Goal: Task Accomplishment & Management: Complete application form

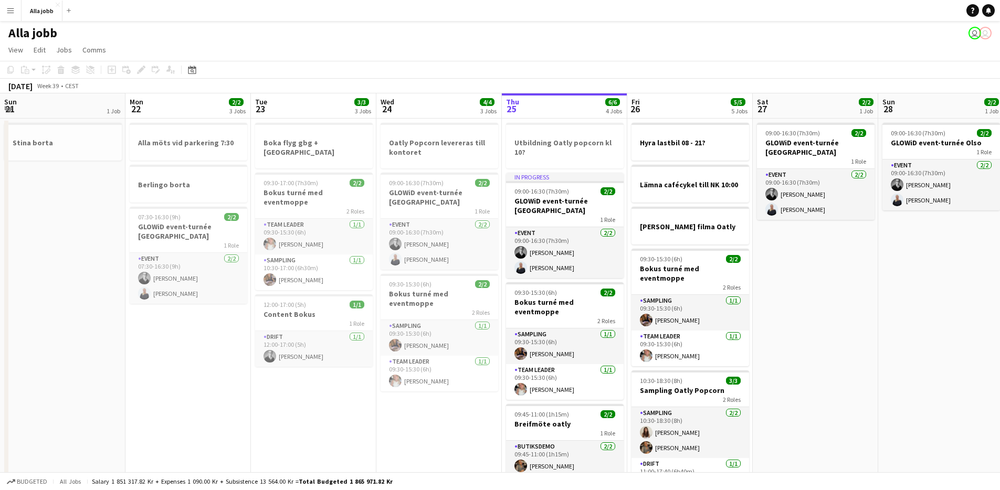
scroll to position [0, 251]
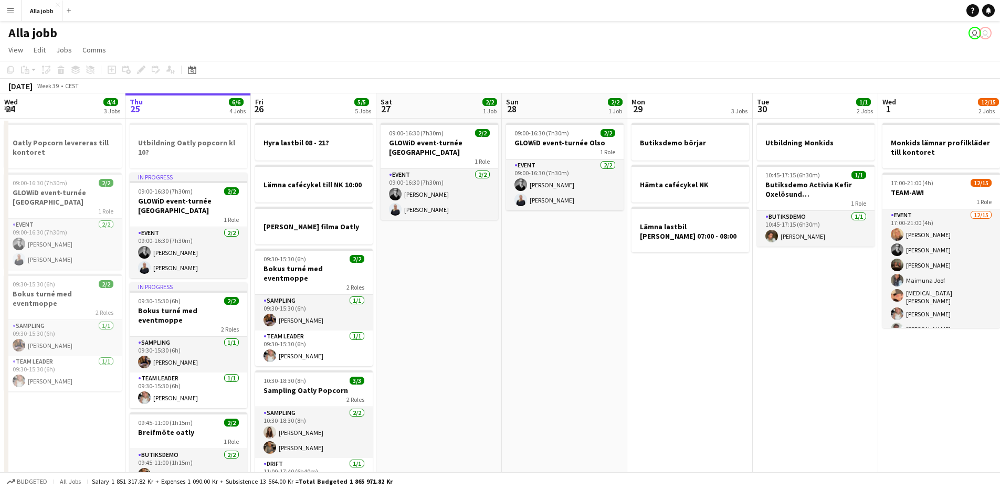
drag, startPoint x: 551, startPoint y: 376, endPoint x: 539, endPoint y: 380, distance: 12.5
click at [551, 377] on app-date-cell "09:00-16:30 (7h30m) 2/2 GLOWiD event-turnée Olso 1 Role Event [DATE] 09:00-16:3…" at bounding box center [564, 345] width 125 height 452
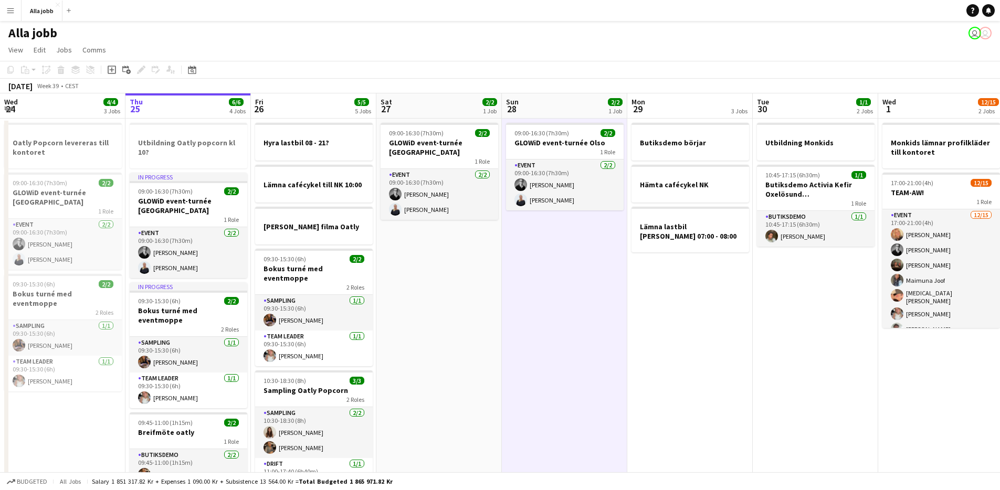
click at [446, 378] on app-date-cell "09:00-16:30 (7h30m) 2/2 GLOWiD event-turnée [GEOGRAPHIC_DATA] 1 Role Event [DAT…" at bounding box center [438, 345] width 125 height 452
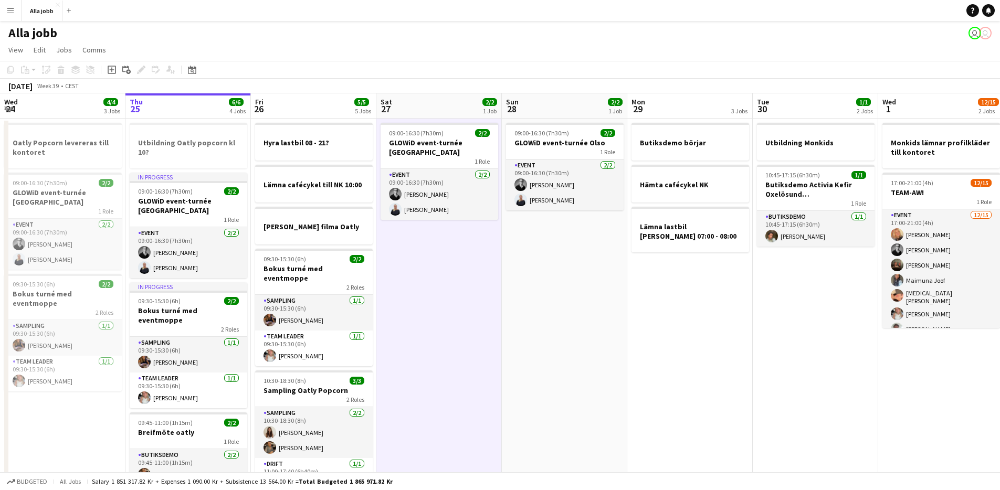
click at [446, 378] on app-date-cell "09:00-16:30 (7h30m) 2/2 GLOWiD event-turnée Oslo 1 Role Event 2/2 09:00-16:30 (…" at bounding box center [438, 345] width 125 height 452
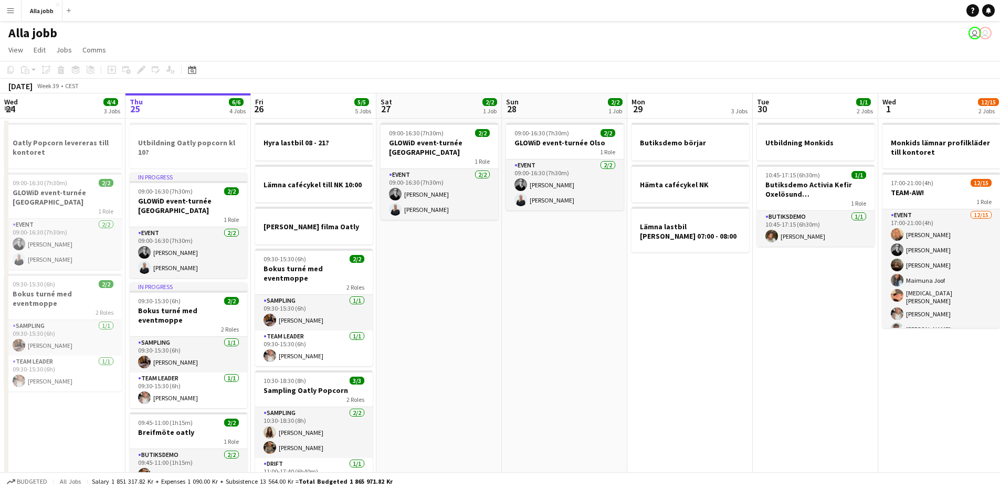
click at [527, 359] on app-date-cell "09:00-16:30 (7h30m) 2/2 GLOWiD event-turnée Olso 1 Role Event 2/2 09:00-16:30 (…" at bounding box center [564, 345] width 125 height 452
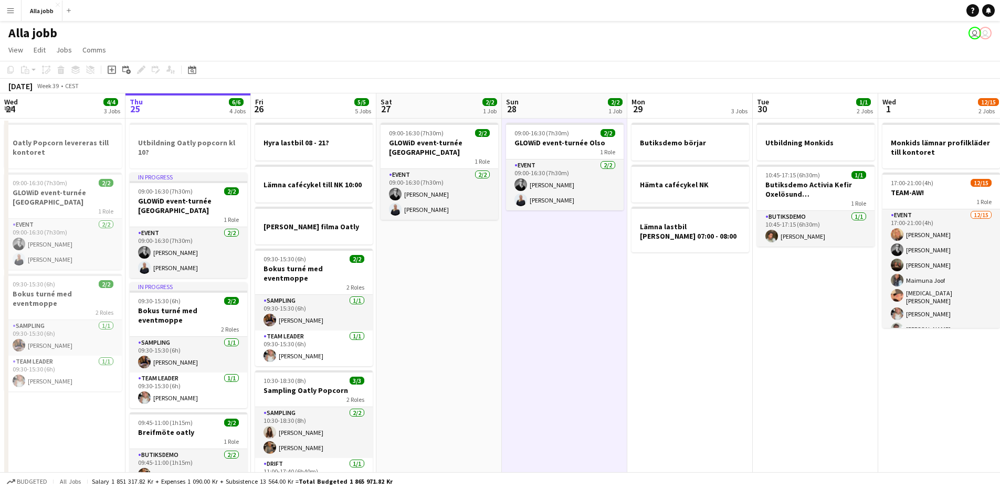
click at [421, 357] on app-date-cell "09:00-16:30 (7h30m) 2/2 GLOWiD event-turnée Oslo 1 Role Event 2/2 09:00-16:30 (…" at bounding box center [438, 345] width 125 height 452
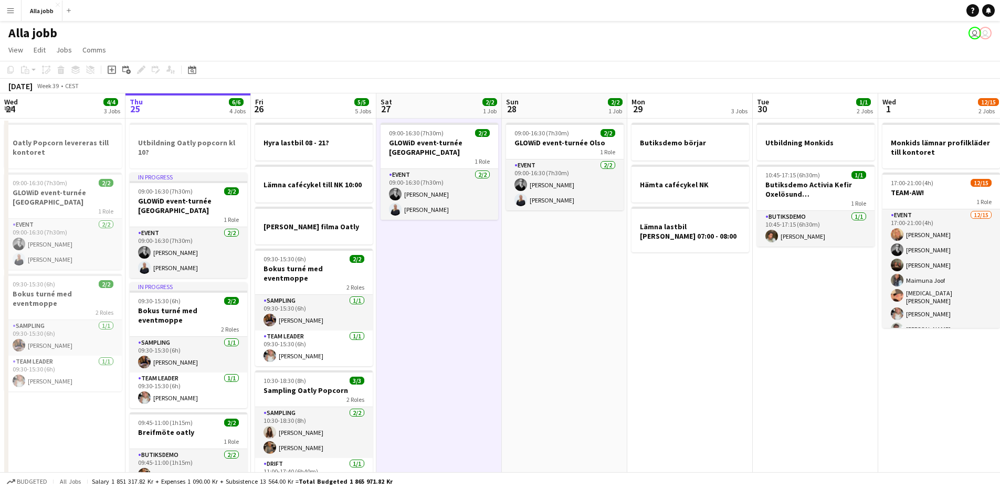
click at [570, 359] on app-date-cell "09:00-16:30 (7h30m) 2/2 GLOWiD event-turnée Olso 1 Role Event 2/2 09:00-16:30 (…" at bounding box center [564, 345] width 125 height 452
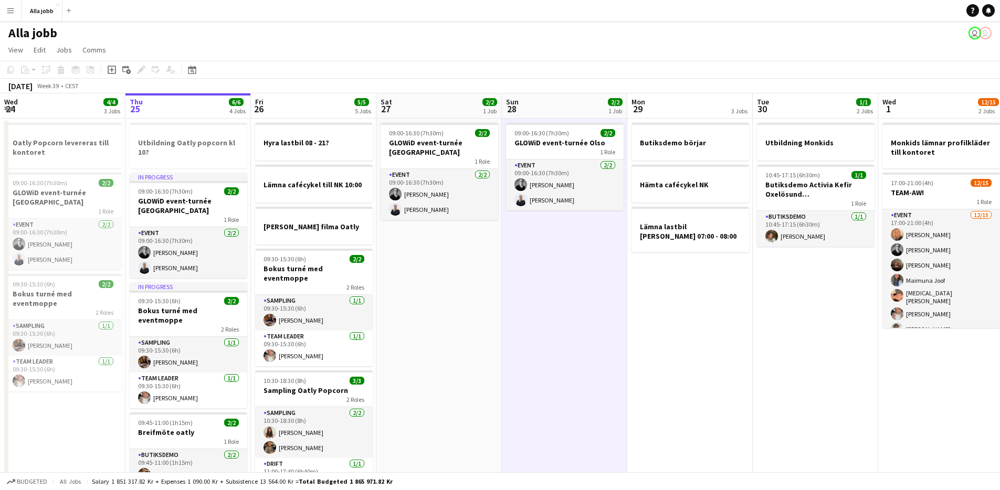
click at [436, 351] on app-date-cell "09:00-16:30 (7h30m) 2/2 GLOWiD event-turnée Oslo 1 Role Event 2/2 09:00-16:30 (…" at bounding box center [438, 345] width 125 height 452
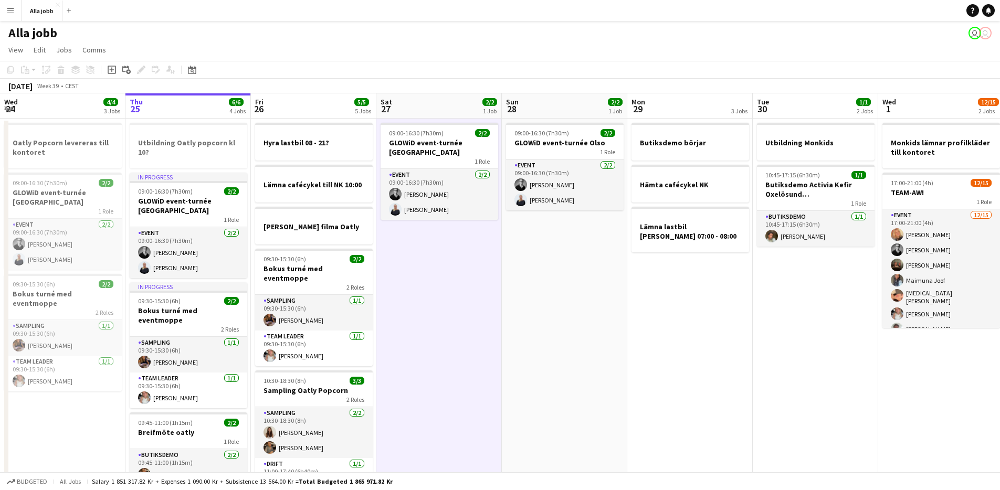
click at [554, 337] on app-date-cell "09:00-16:30 (7h30m) 2/2 GLOWiD event-turnée Olso 1 Role Event 2/2 09:00-16:30 (…" at bounding box center [564, 345] width 125 height 452
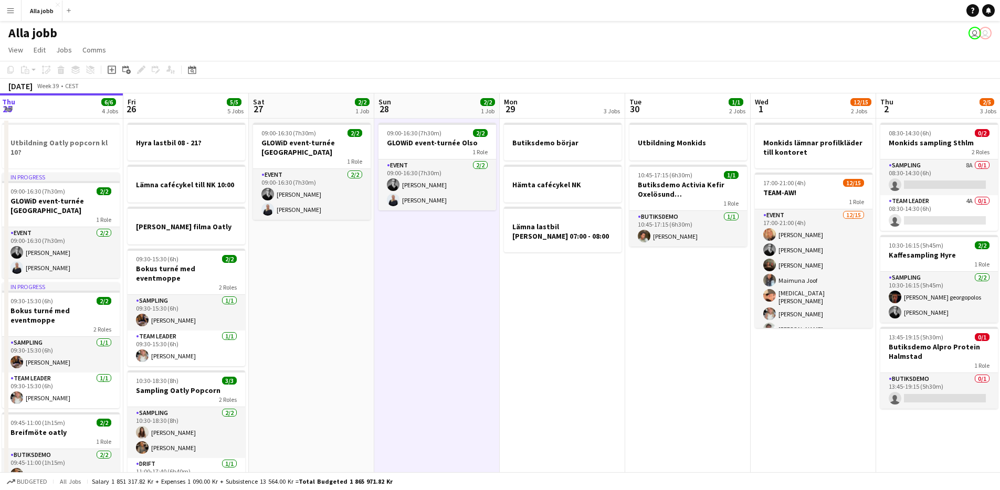
scroll to position [0, 385]
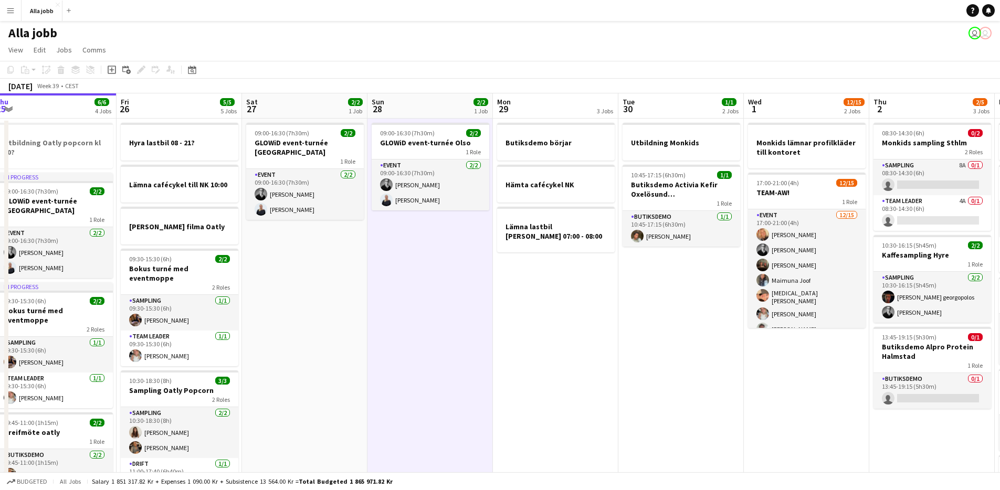
drag, startPoint x: 585, startPoint y: 326, endPoint x: 387, endPoint y: 330, distance: 197.5
click at [387, 330] on app-calendar-viewport "Mon 22 2/2 3 Jobs Tue 23 3/3 3 Jobs Wed 24 4/4 3 Jobs Thu 25 6/6 4 Jobs Fri 26 …" at bounding box center [500, 331] width 1000 height 477
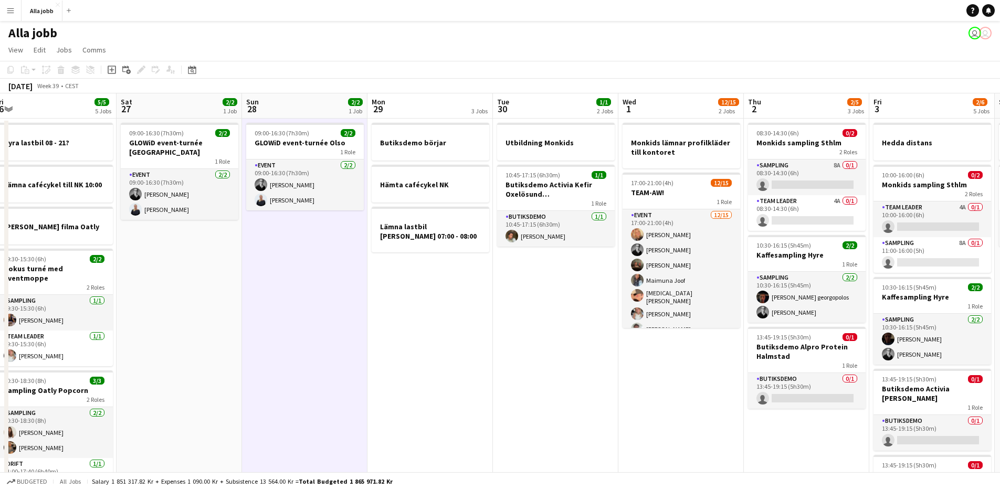
click at [411, 317] on app-date-cell "Butiksdemo börjar Hämta cafécykel NK Lämna lastbil Malte Månson 07:00 - 08:00" at bounding box center [430, 345] width 125 height 452
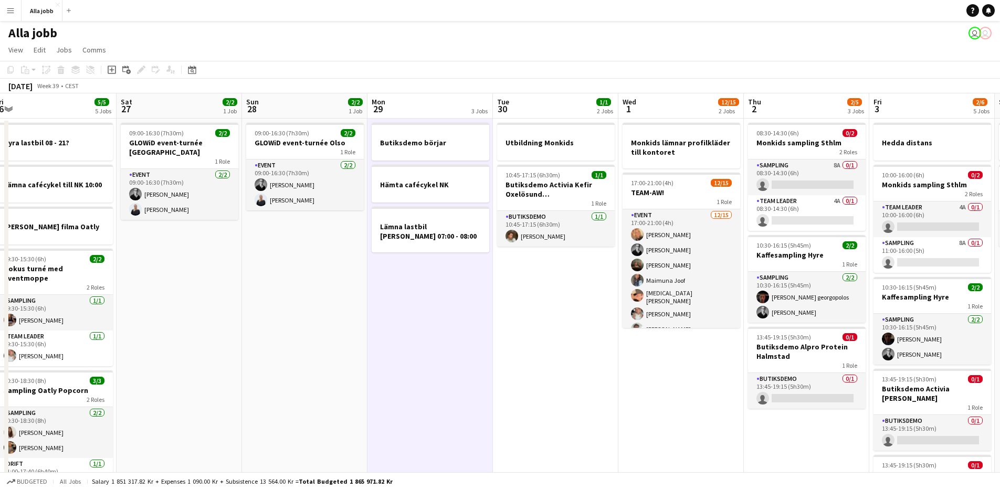
click at [411, 317] on app-date-cell "Butiksdemo börjar Hämta cafécykel NK Lämna lastbil Malte Månson 07:00 - 08:00" at bounding box center [430, 345] width 125 height 452
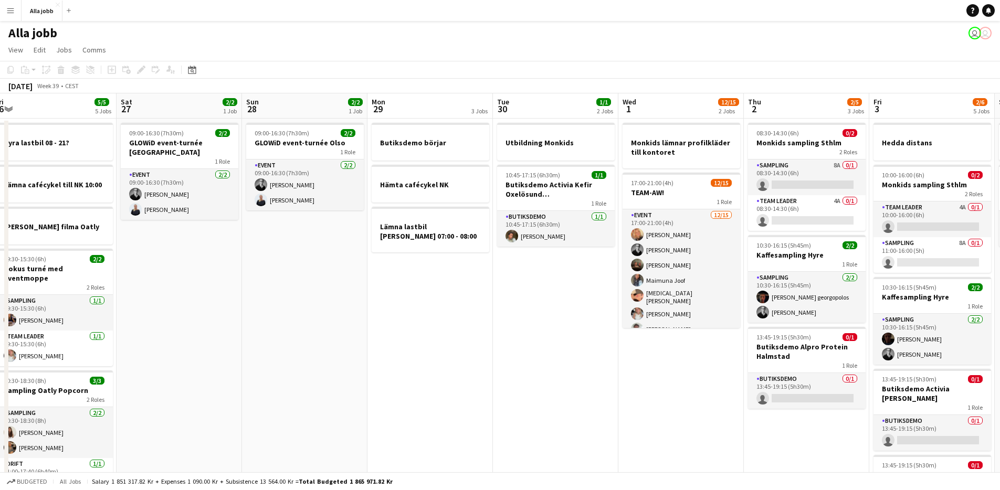
click at [411, 317] on app-date-cell "Butiksdemo börjar Hämta cafécykel NK Lämna lastbil Malte Månson 07:00 - 08:00" at bounding box center [430, 345] width 125 height 452
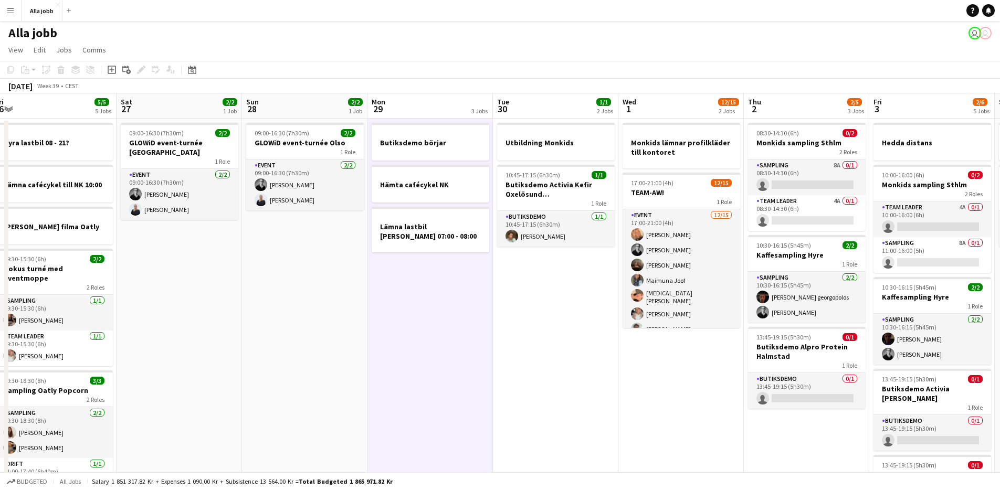
click at [411, 317] on app-date-cell "Butiksdemo börjar Hämta cafécykel NK Lämna lastbil Malte Månson 07:00 - 08:00" at bounding box center [430, 345] width 125 height 452
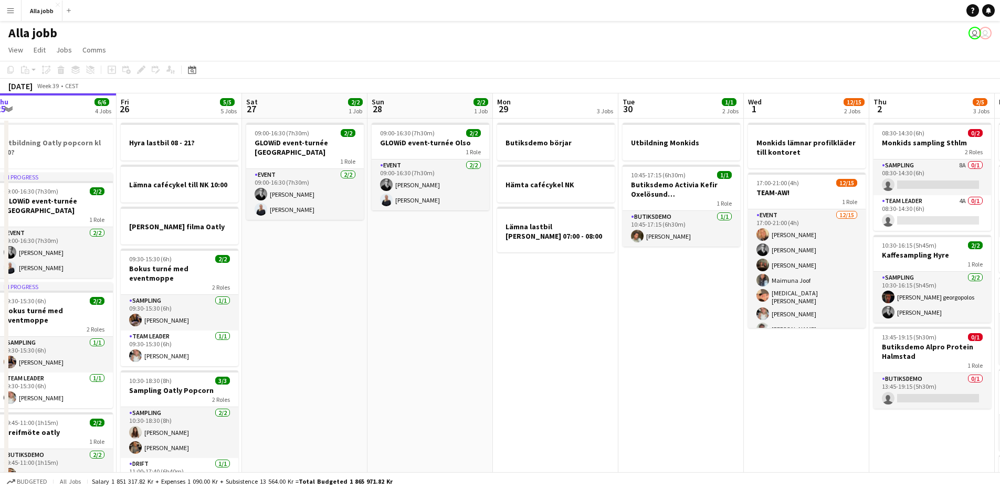
scroll to position [0, 334]
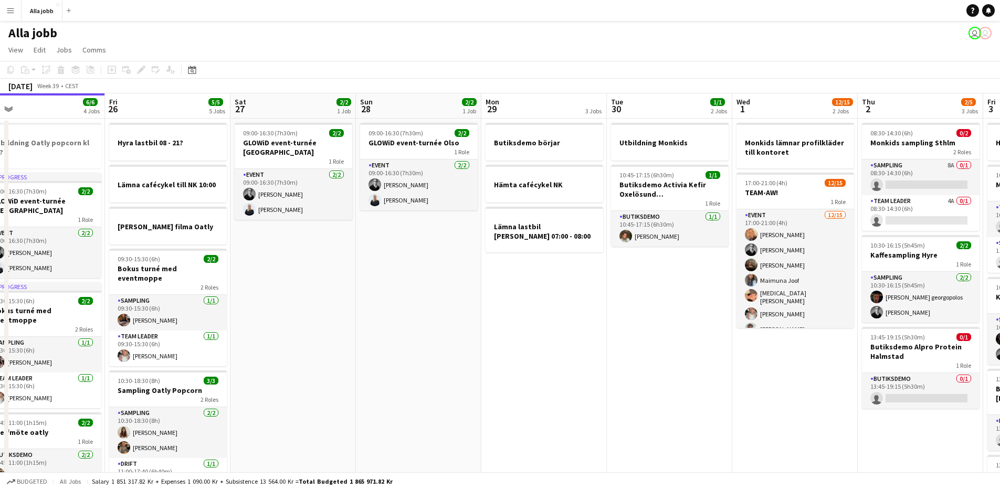
drag, startPoint x: 318, startPoint y: 328, endPoint x: 495, endPoint y: 344, distance: 178.2
click at [495, 344] on app-calendar-viewport "Tue 23 3/3 3 Jobs Wed 24 4/4 3 Jobs Thu 25 6/6 4 Jobs Fri 26 5/5 5 Jobs Sat 27 …" at bounding box center [500, 331] width 1000 height 477
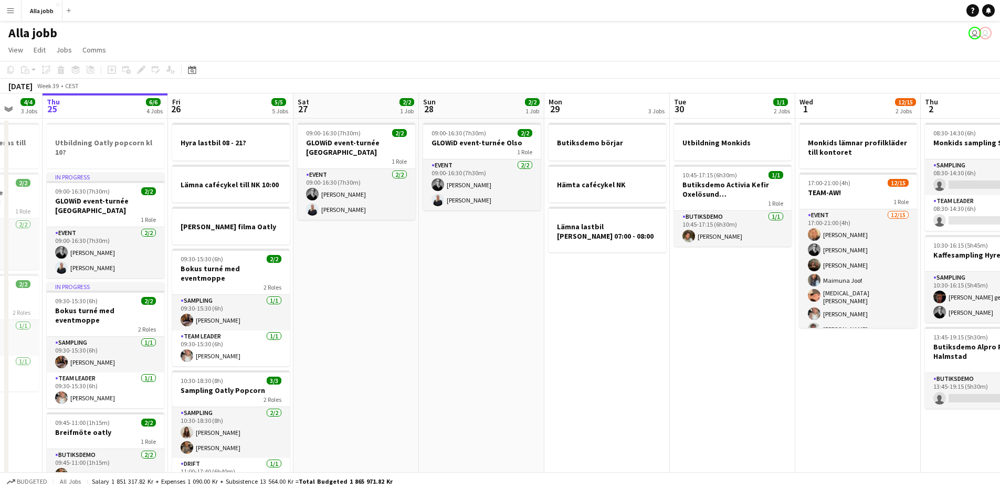
click at [492, 343] on app-date-cell "09:00-16:30 (7h30m) 2/2 GLOWiD event-turnée Olso 1 Role Event 2/2 09:00-16:30 (…" at bounding box center [481, 345] width 125 height 452
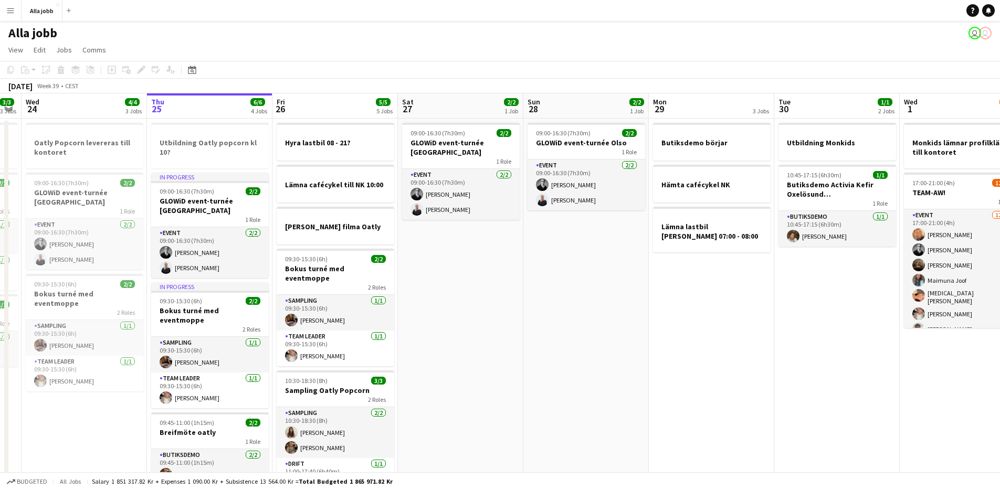
scroll to position [0, 251]
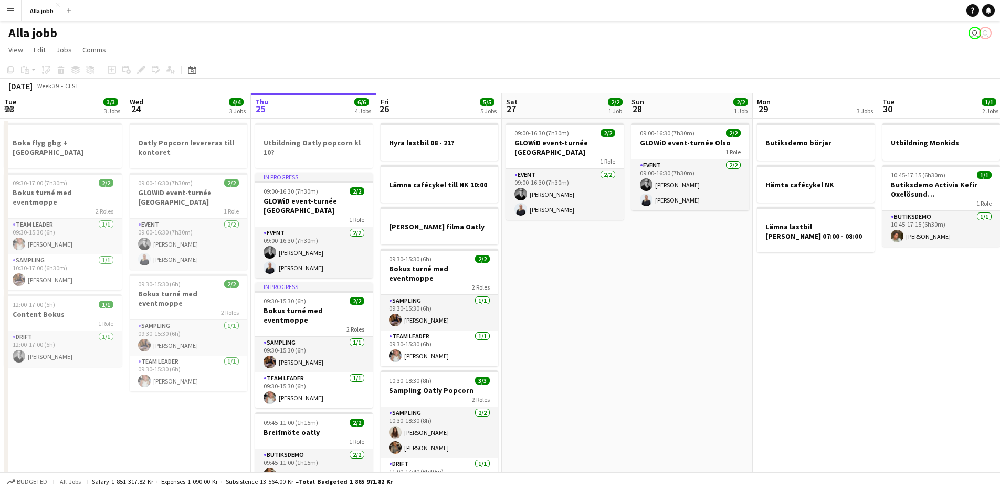
drag, startPoint x: 421, startPoint y: 339, endPoint x: 629, endPoint y: 366, distance: 210.2
click at [629, 366] on app-calendar-viewport "Sun 21 1 Job Mon 22 2/2 3 Jobs Tue 23 3/3 3 Jobs Wed 24 4/4 3 Jobs Thu 25 6/6 4…" at bounding box center [500, 331] width 1000 height 477
click at [432, 178] on div at bounding box center [440, 175] width 118 height 8
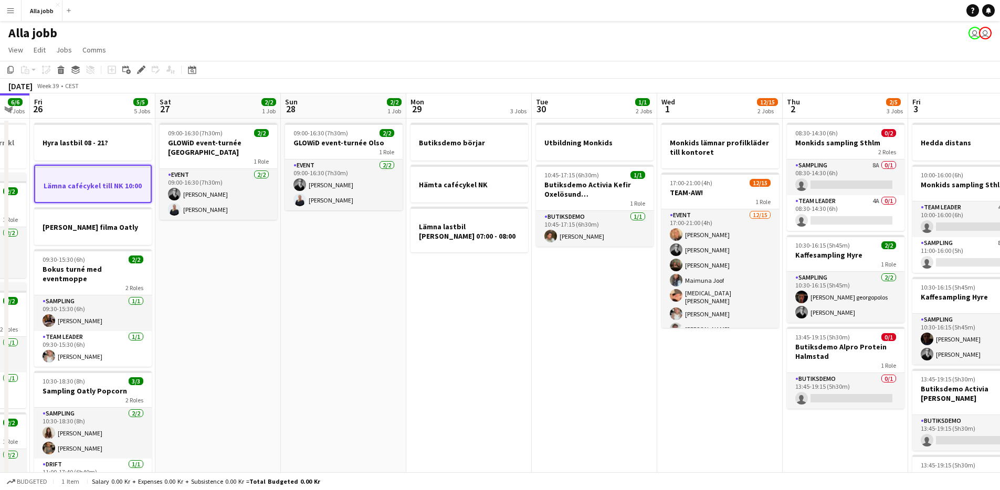
drag, startPoint x: 532, startPoint y: 283, endPoint x: 265, endPoint y: 270, distance: 267.5
click at [264, 270] on app-calendar-viewport "Tue 23 3/3 3 Jobs Wed 24 4/4 3 Jobs Thu 25 6/6 4 Jobs Fri 26 5/5 5 Jobs Sat 27 …" at bounding box center [500, 331] width 1000 height 477
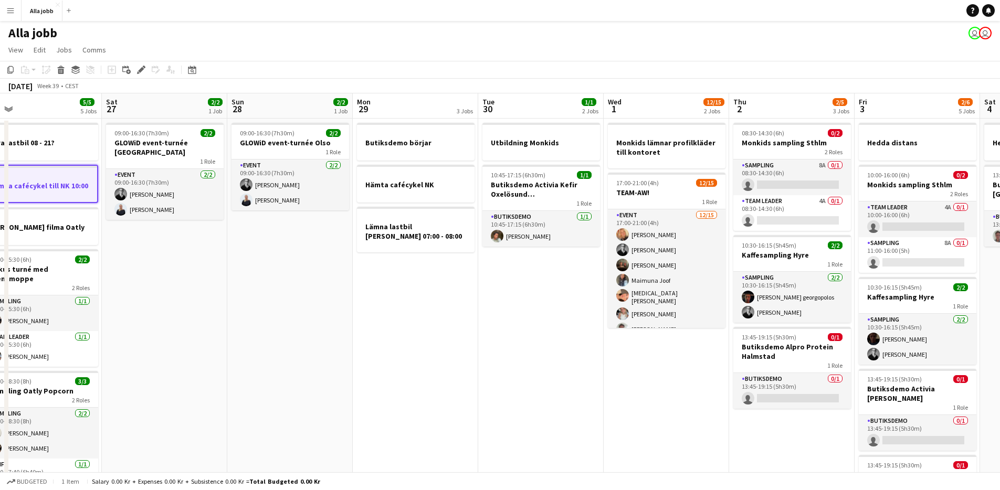
drag, startPoint x: 366, startPoint y: 334, endPoint x: 386, endPoint y: 329, distance: 20.5
click at [365, 333] on app-calendar-viewport "Tue 23 3/3 3 Jobs Wed 24 4/4 3 Jobs Thu 25 6/6 4 Jobs Fri 26 5/5 5 Jobs Sat 27 …" at bounding box center [500, 331] width 1000 height 477
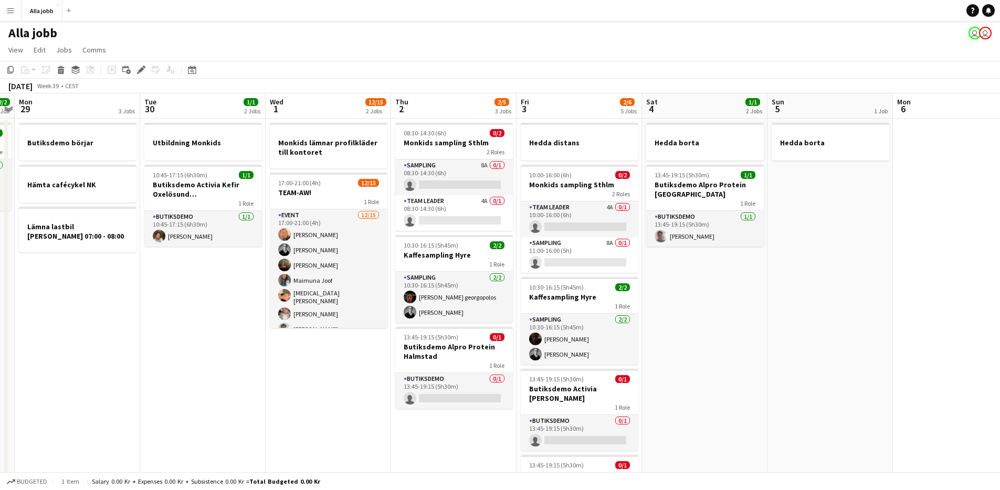
drag, startPoint x: 479, startPoint y: 336, endPoint x: 219, endPoint y: 281, distance: 265.1
click at [183, 286] on app-calendar-viewport "Fri 26 5/5 5 Jobs Sat 27 2/2 1 Job Sun 28 2/2 1 Job Mon 29 3 Jobs Tue 30 1/1 2 …" at bounding box center [500, 331] width 1000 height 477
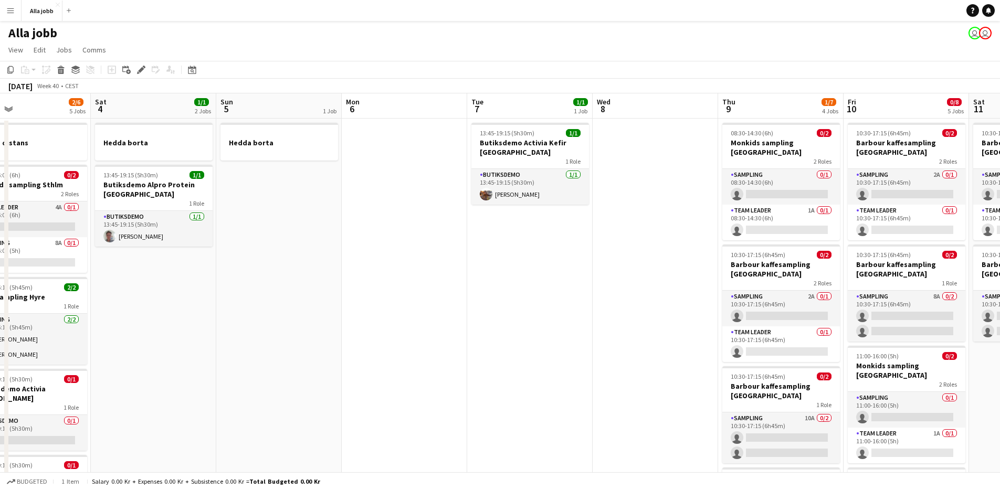
drag, startPoint x: 748, startPoint y: 329, endPoint x: 363, endPoint y: 261, distance: 390.8
click at [357, 272] on app-calendar-viewport "Tue 30 1/1 2 Jobs Wed 1 12/15 2 Jobs Thu 2 2/5 3 Jobs Fri 3 2/6 5 Jobs Sat 4 1/…" at bounding box center [500, 377] width 1000 height 568
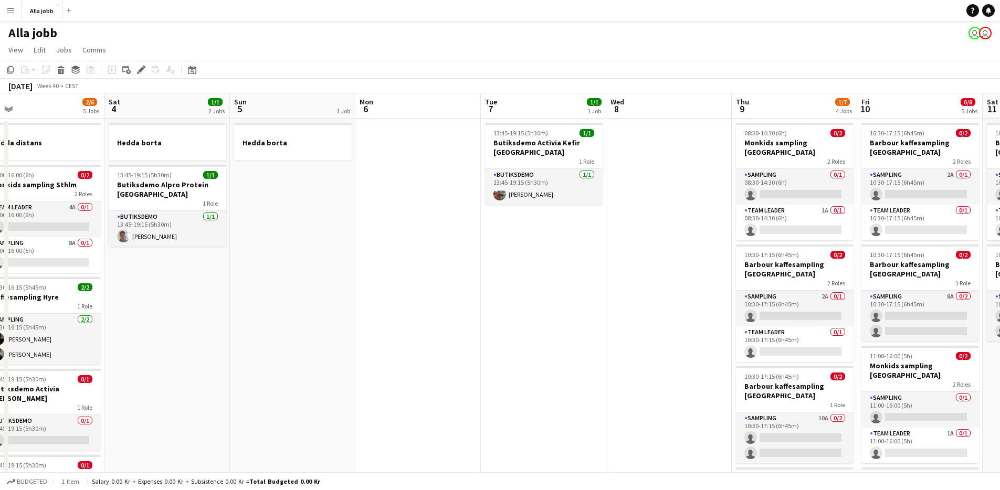
drag, startPoint x: 618, startPoint y: 278, endPoint x: 521, endPoint y: 311, distance: 102.6
click at [521, 311] on app-calendar-viewport "Tue 30 1/1 2 Jobs Wed 1 12/15 2 Jobs Thu 2 2/5 3 Jobs Fri 3 2/6 5 Jobs Sat 4 1/…" at bounding box center [500, 377] width 1000 height 568
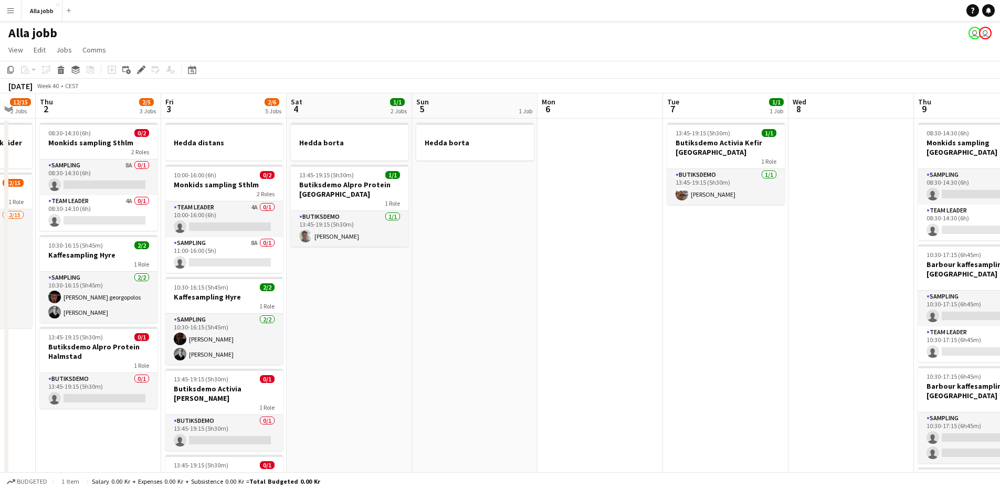
drag, startPoint x: 498, startPoint y: 305, endPoint x: 674, endPoint y: 281, distance: 176.9
click at [678, 280] on app-calendar-viewport "Tue 30 1/1 2 Jobs Wed 1 12/15 2 Jobs Thu 2 2/5 3 Jobs Fri 3 2/6 5 Jobs Sat 4 1/…" at bounding box center [500, 377] width 1000 height 568
click at [369, 288] on app-calendar-viewport "Tue 30 1/1 2 Jobs Wed 1 12/15 2 Jobs Thu 2 2/5 3 Jobs Fri 3 2/6 5 Jobs Sat 4 1/…" at bounding box center [500, 377] width 1000 height 568
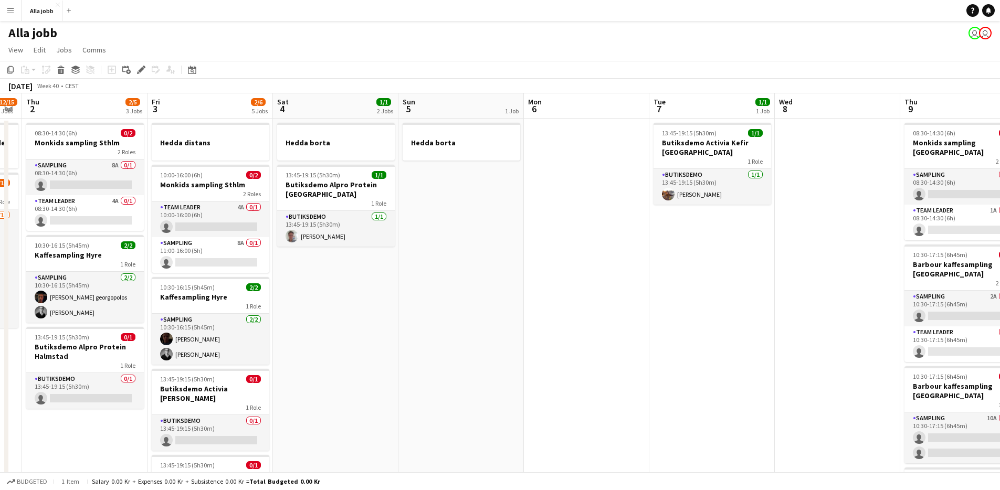
drag, startPoint x: 370, startPoint y: 282, endPoint x: 362, endPoint y: 282, distance: 7.9
click at [362, 282] on app-calendar-viewport "Tue 30 1/1 2 Jobs Wed 1 12/15 2 Jobs Thu 2 2/5 3 Jobs Fri 3 2/6 5 Jobs Sat 4 1/…" at bounding box center [500, 377] width 1000 height 568
click at [347, 283] on app-date-cell "Hedda borta 13:45-19:15 (5h30m) 1/1 Butiksdemo Alpro Protein Göteborg 1 Role Bu…" at bounding box center [333, 390] width 125 height 542
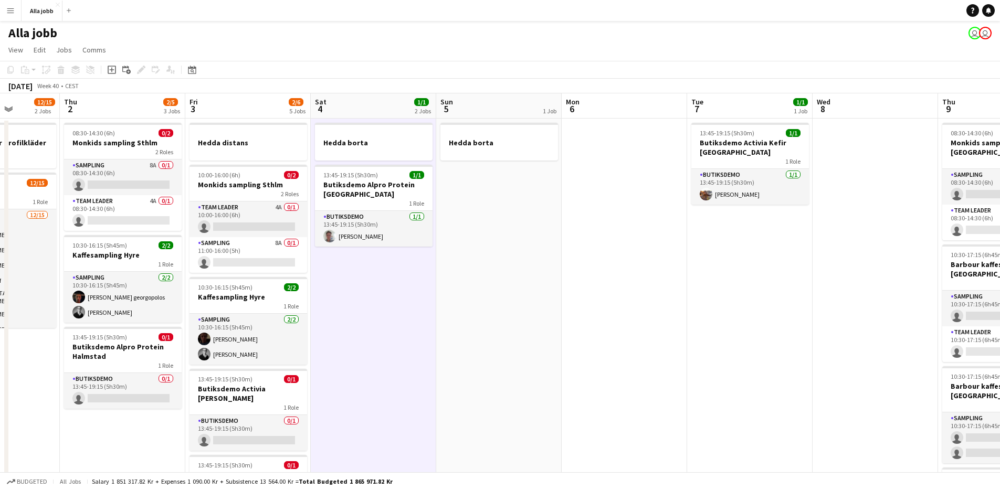
drag, startPoint x: 365, startPoint y: 278, endPoint x: 391, endPoint y: 277, distance: 25.8
click at [391, 277] on app-calendar-viewport "Mon 29 3 Jobs Tue 30 1/1 2 Jobs Wed 1 12/15 2 Jobs Thu 2 2/5 3 Jobs Fri 3 2/6 5…" at bounding box center [500, 377] width 1000 height 568
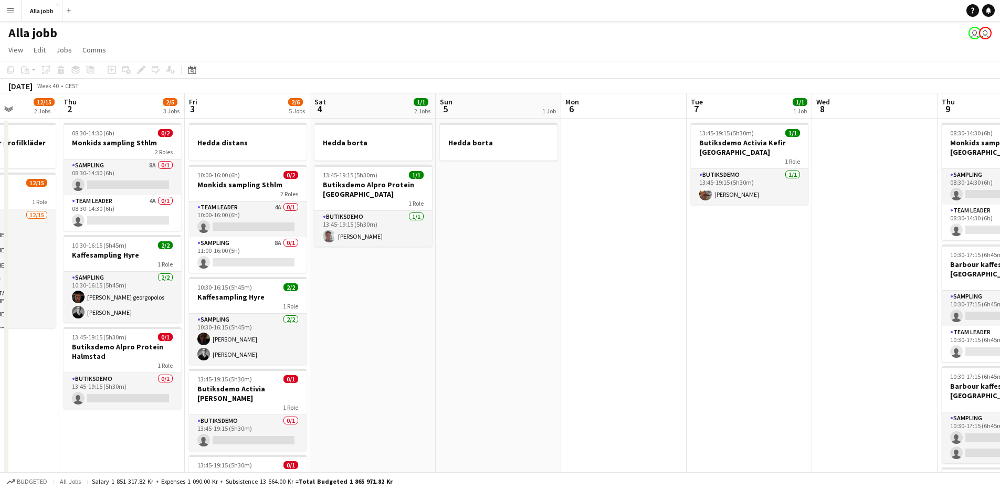
click at [446, 259] on app-date-cell "Hedda borta" at bounding box center [498, 390] width 125 height 542
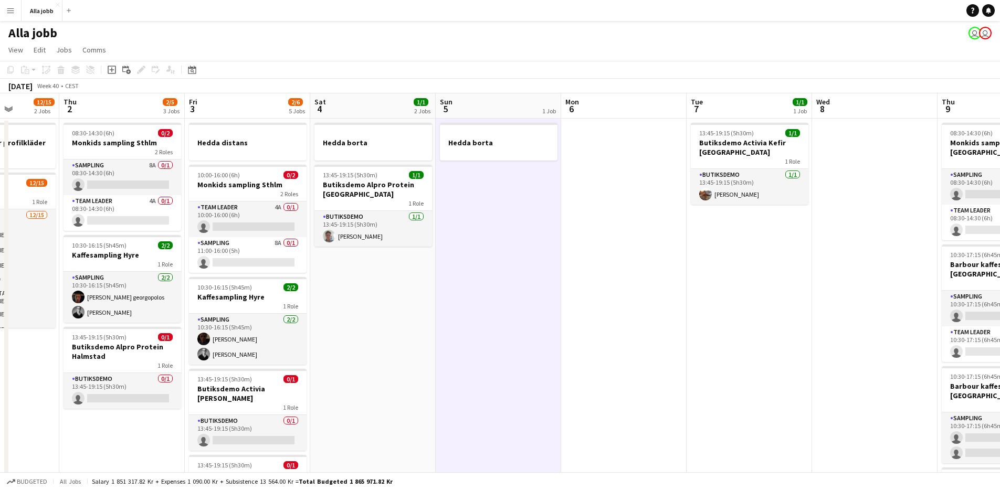
click at [434, 265] on app-date-cell "Hedda borta 13:45-19:15 (5h30m) 1/1 Butiksdemo Alpro Protein Göteborg 1 Role Bu…" at bounding box center [372, 390] width 125 height 542
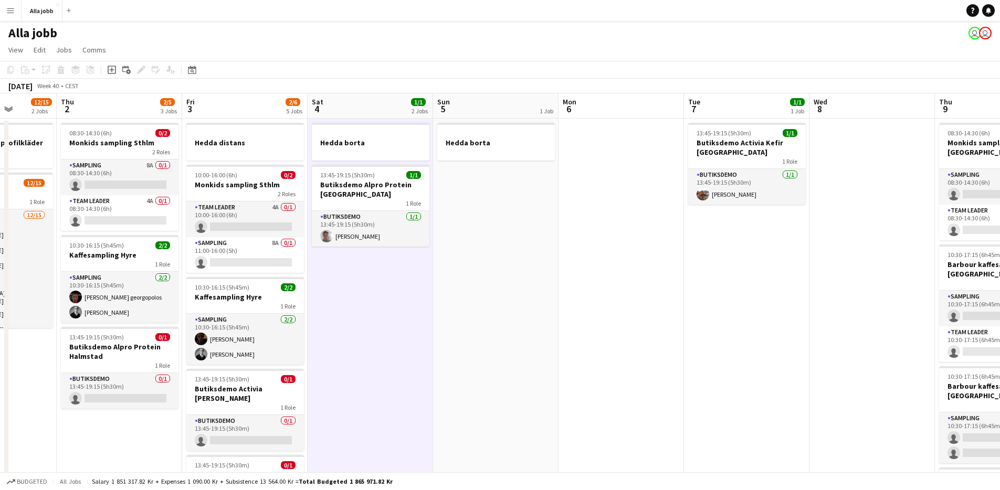
click at [425, 268] on app-date-cell "Hedda borta 13:45-19:15 (5h30m) 1/1 Butiksdemo Alpro Protein Göteborg 1 Role Bu…" at bounding box center [370, 390] width 125 height 542
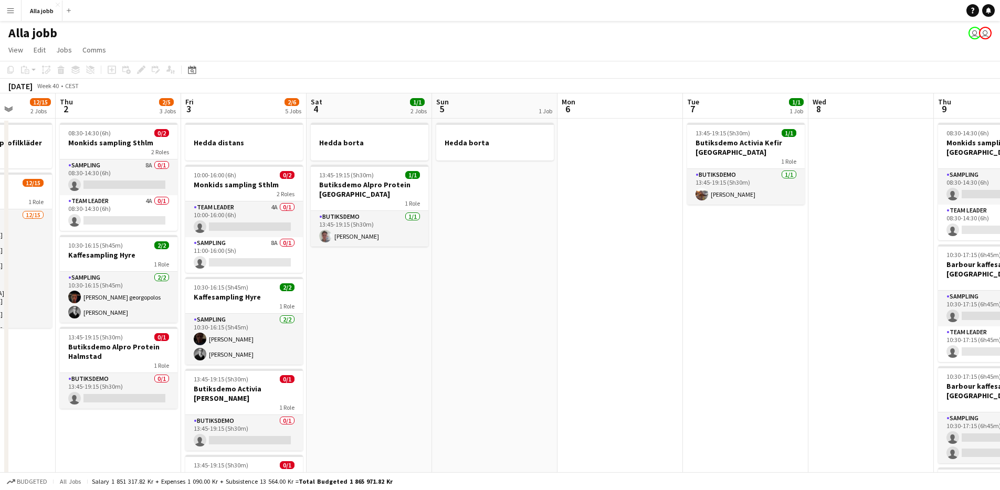
click at [420, 272] on app-date-cell "Hedda borta 13:45-19:15 (5h30m) 1/1 Butiksdemo Alpro Protein Göteborg 1 Role Bu…" at bounding box center [369, 390] width 125 height 542
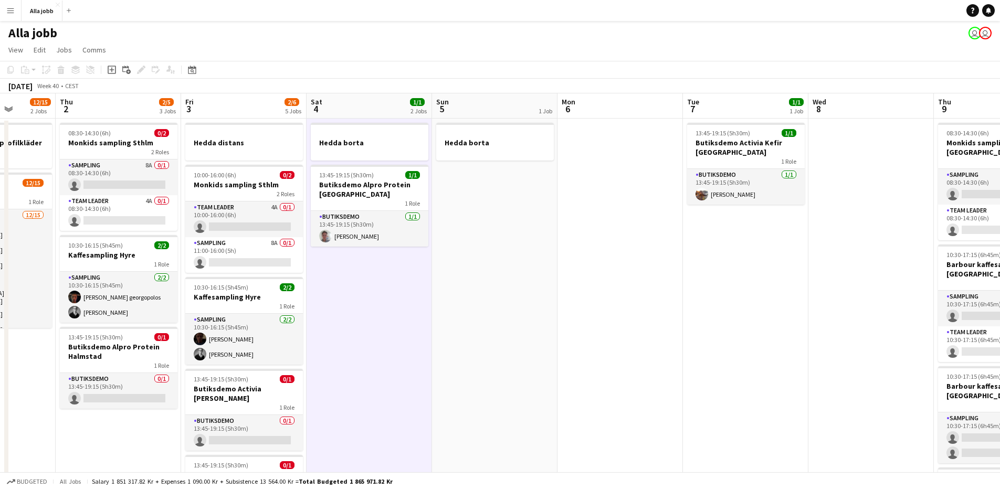
click at [420, 272] on app-date-cell "Hedda borta 13:45-19:15 (5h30m) 1/1 Butiksdemo Alpro Protein Göteborg 1 Role Bu…" at bounding box center [369, 390] width 125 height 542
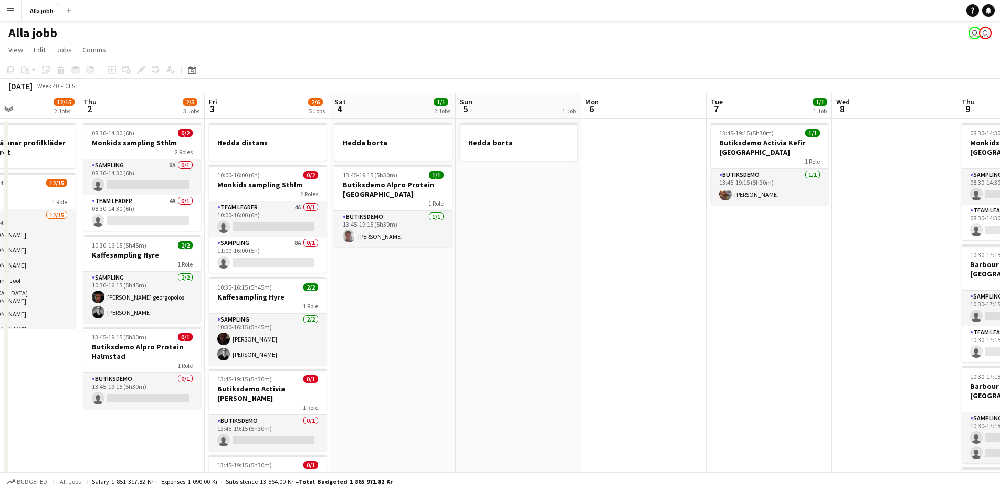
drag, startPoint x: 478, startPoint y: 265, endPoint x: 370, endPoint y: 275, distance: 108.6
click at [370, 275] on app-calendar-viewport "Mon 29 3 Jobs Tue 30 1/1 2 Jobs Wed 1 12/15 2 Jobs Thu 2 2/5 3 Jobs Fri 3 2/6 5…" at bounding box center [500, 377] width 1000 height 568
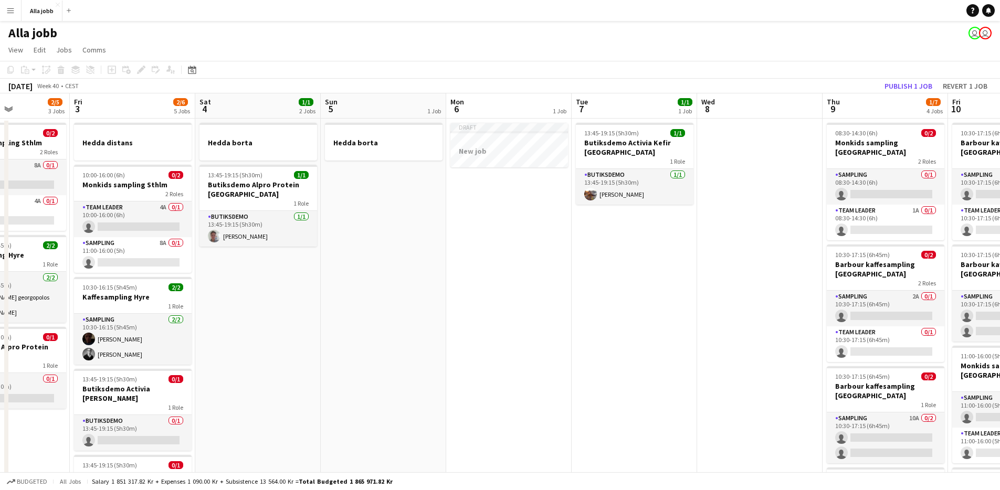
click at [520, 288] on app-date-cell "Draft New job" at bounding box center [508, 390] width 125 height 542
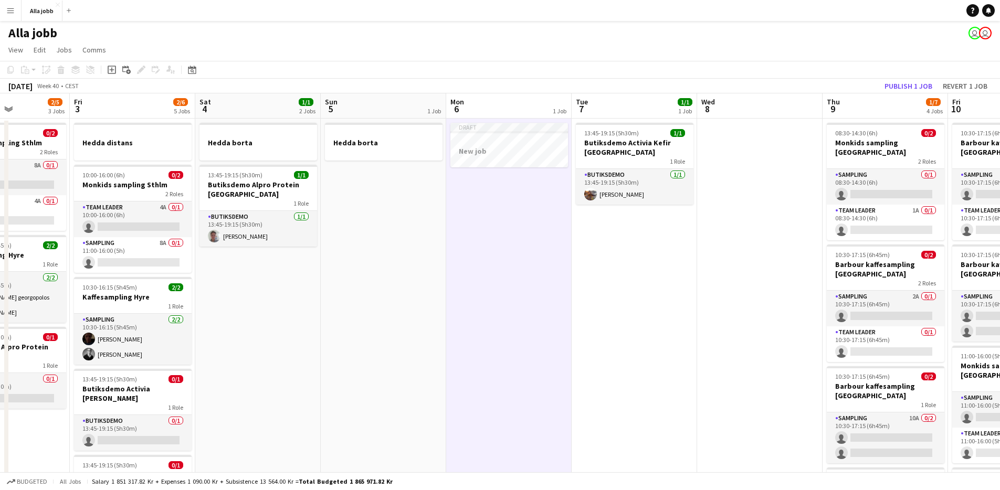
click at [520, 288] on app-date-cell "Draft New job" at bounding box center [508, 390] width 125 height 542
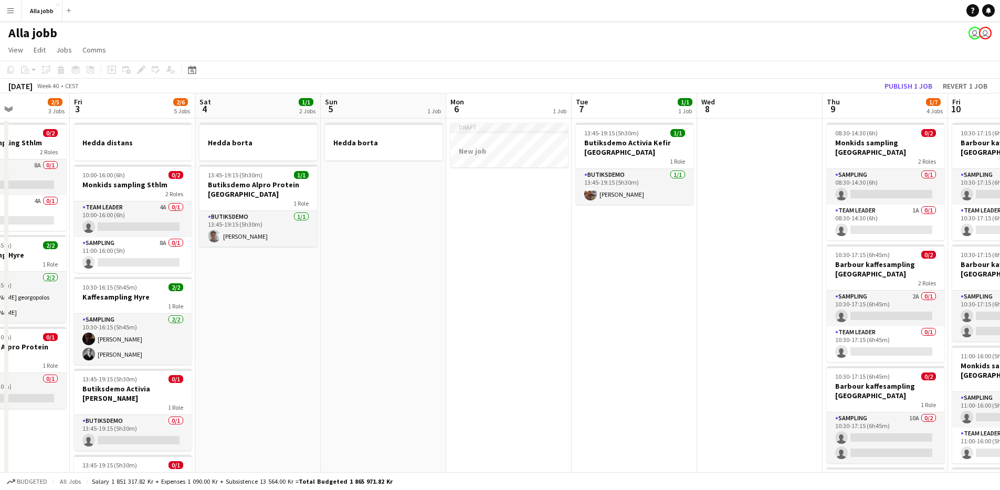
click at [520, 288] on app-date-cell "Draft New job" at bounding box center [508, 390] width 125 height 542
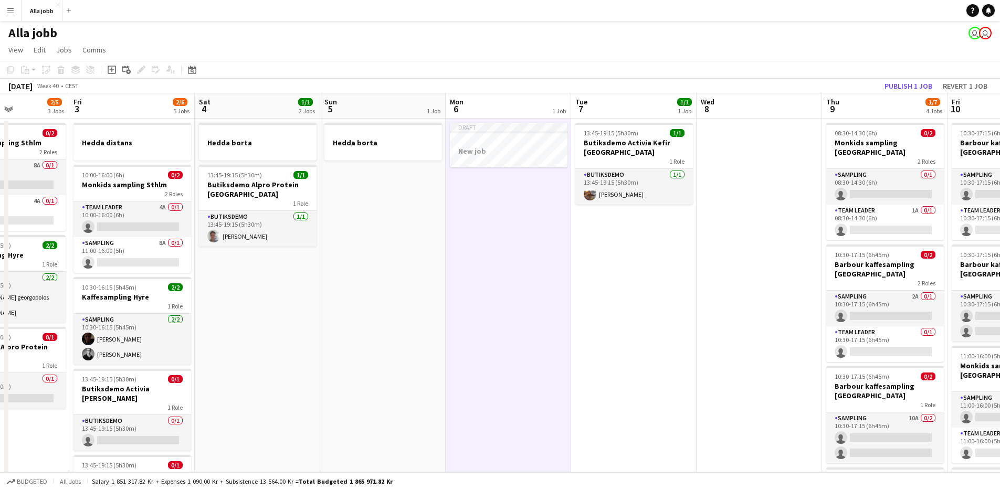
click at [519, 288] on app-date-cell "Draft New job" at bounding box center [508, 390] width 125 height 542
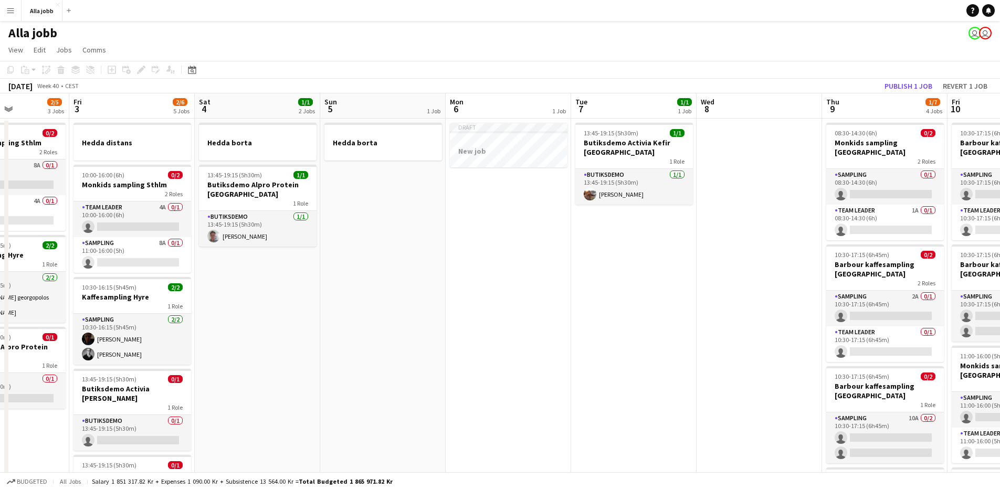
click at [518, 288] on app-date-cell "Draft New job" at bounding box center [508, 390] width 125 height 542
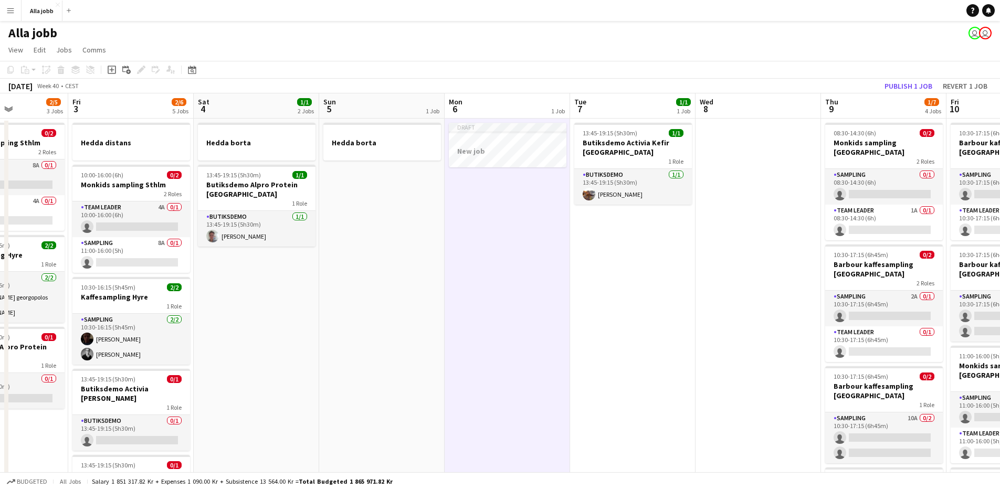
scroll to position [0, 309]
click at [518, 289] on app-date-cell "Draft New job" at bounding box center [506, 390] width 125 height 542
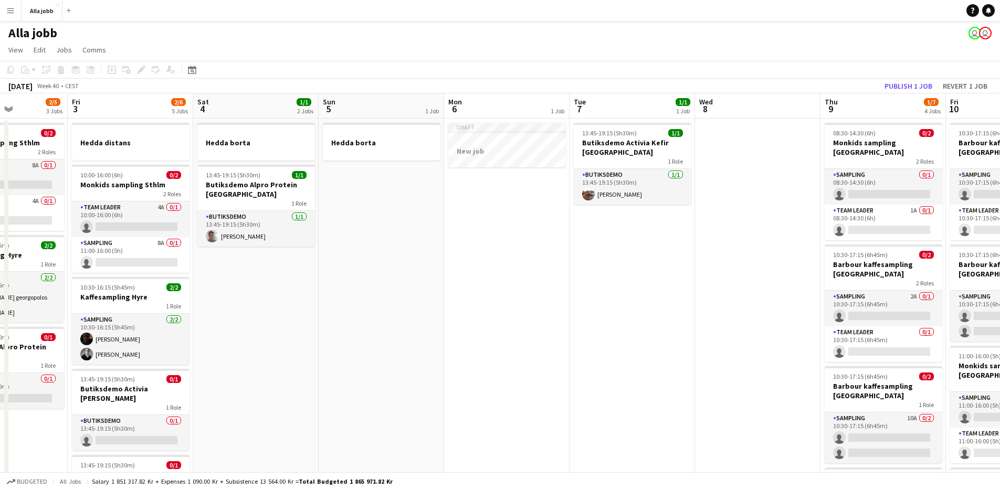
click at [518, 289] on app-date-cell "Draft New job" at bounding box center [506, 390] width 125 height 542
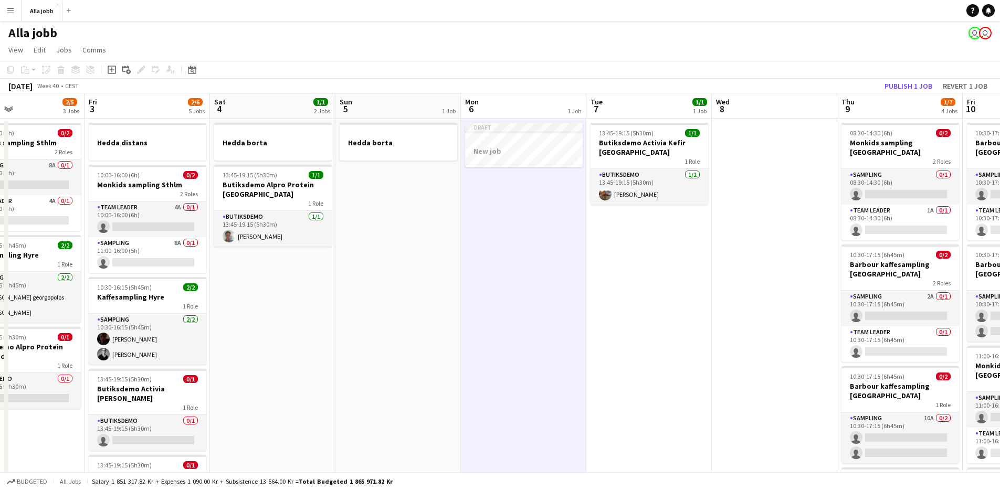
drag, startPoint x: 531, startPoint y: 285, endPoint x: 624, endPoint y: 261, distance: 96.5
click at [624, 261] on app-calendar-viewport "Tue 30 1/1 2 Jobs Wed 1 12/15 2 Jobs Thu 2 2/5 3 Jobs Fri 3 2/6 5 Jobs Sat 4 1/…" at bounding box center [500, 377] width 1000 height 568
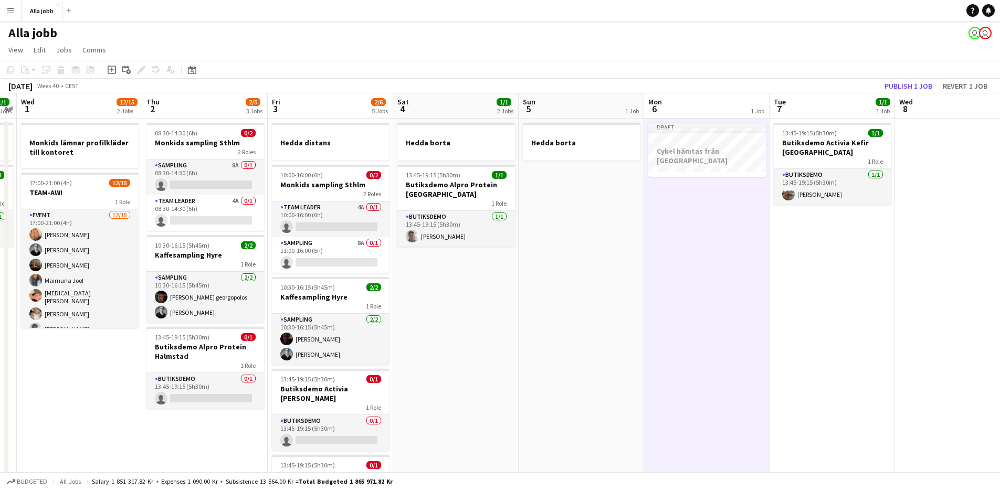
click at [517, 295] on app-date-cell "Hedda borta 13:45-19:15 (5h30m) 1/1 Butiksdemo Alpro Protein Göteborg 1 Role Bu…" at bounding box center [455, 390] width 125 height 542
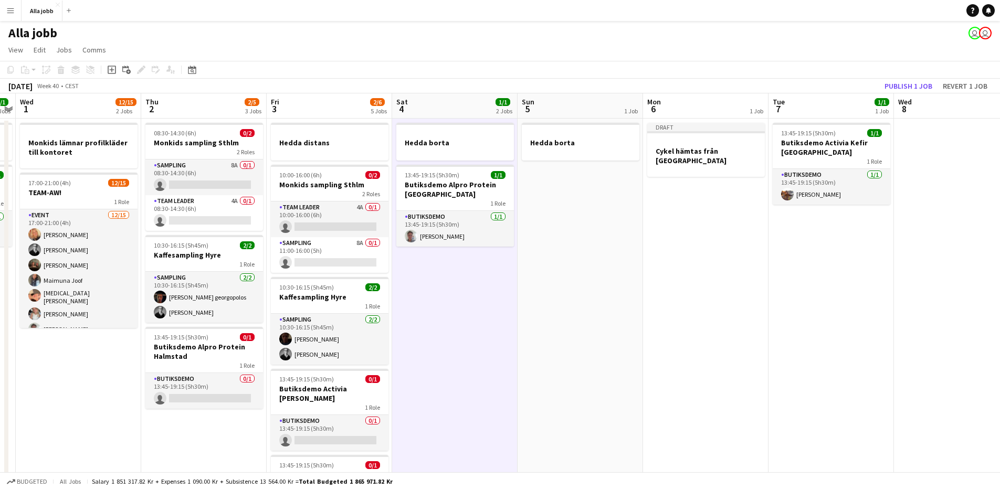
click at [516, 295] on app-date-cell "Hedda borta 13:45-19:15 (5h30m) 1/1 Butiksdemo Alpro Protein Göteborg 1 Role Bu…" at bounding box center [454, 390] width 125 height 542
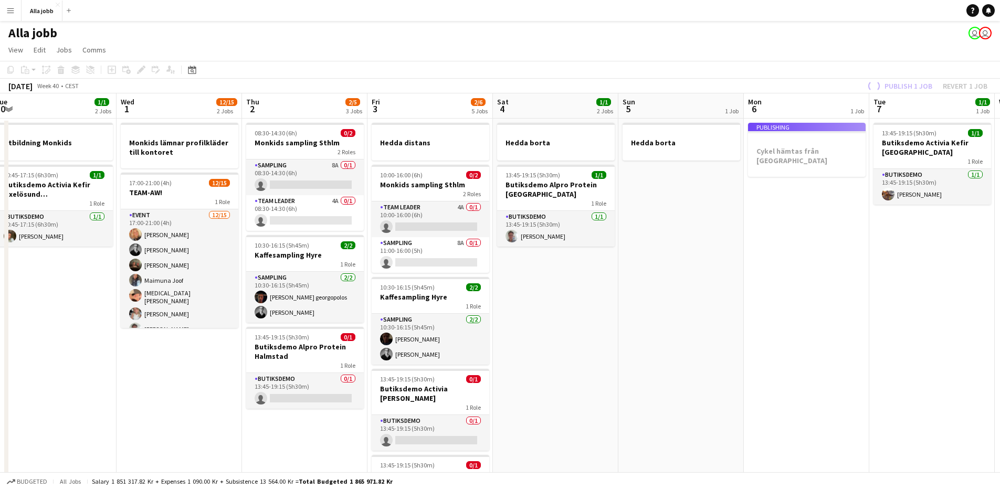
drag, startPoint x: 478, startPoint y: 319, endPoint x: 579, endPoint y: 310, distance: 101.2
click at [579, 310] on app-calendar-viewport "Sun 28 2/2 1 Job Mon 29 3 Jobs Tue 30 1/1 2 Jobs Wed 1 12/15 2 Jobs Thu 2 2/5 3…" at bounding box center [500, 377] width 1000 height 568
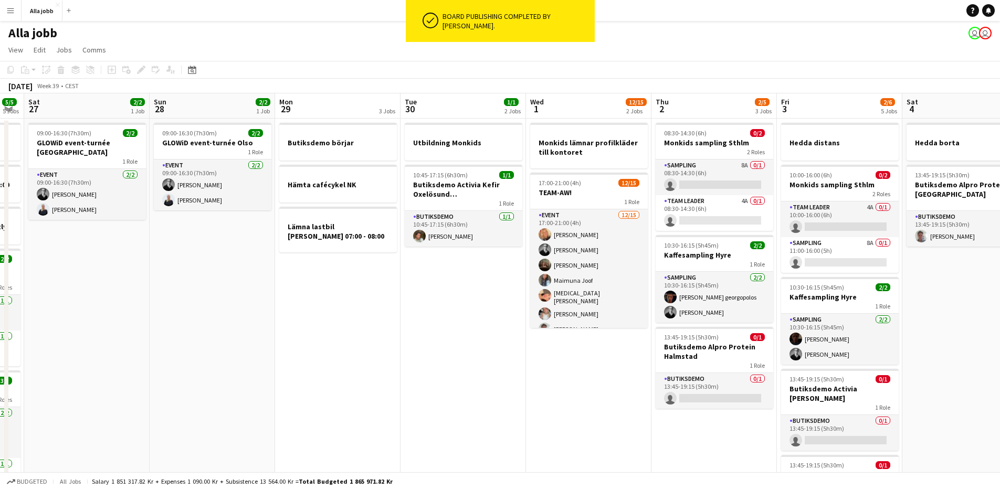
drag, startPoint x: 583, startPoint y: 310, endPoint x: 1008, endPoint y: 363, distance: 427.5
click at [1000, 363] on html "ok-circled Board publishing completed by August Löfgren. Menu Boards Boards Boa…" at bounding box center [500, 339] width 1000 height 679
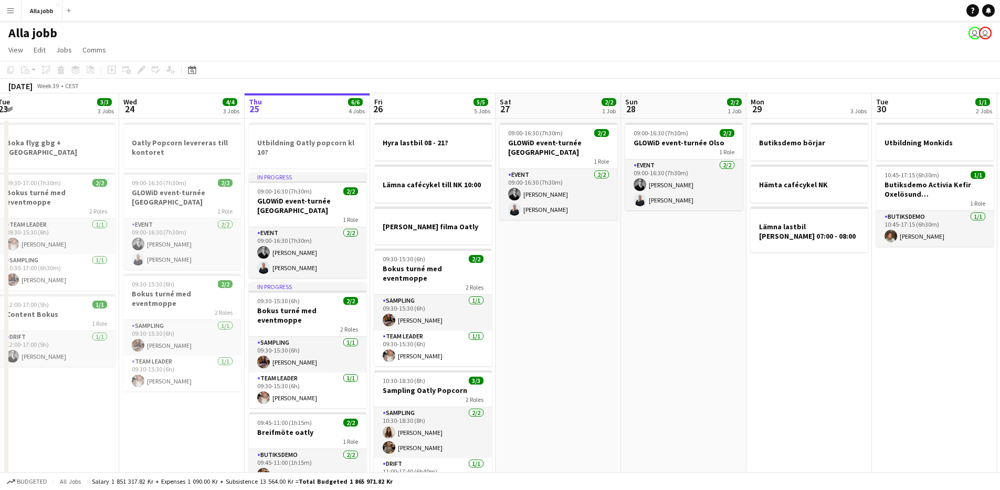
drag, startPoint x: 622, startPoint y: 297, endPoint x: 931, endPoint y: 349, distance: 313.0
click at [932, 348] on app-calendar-viewport "Sun 21 1 Job Mon 22 2/2 3 Jobs Tue 23 3/3 3 Jobs Wed 24 4/4 3 Jobs Thu 25 6/6 4…" at bounding box center [500, 377] width 1000 height 568
click at [432, 188] on h3 "Lämna cafécykel till NK 10:00" at bounding box center [433, 184] width 118 height 9
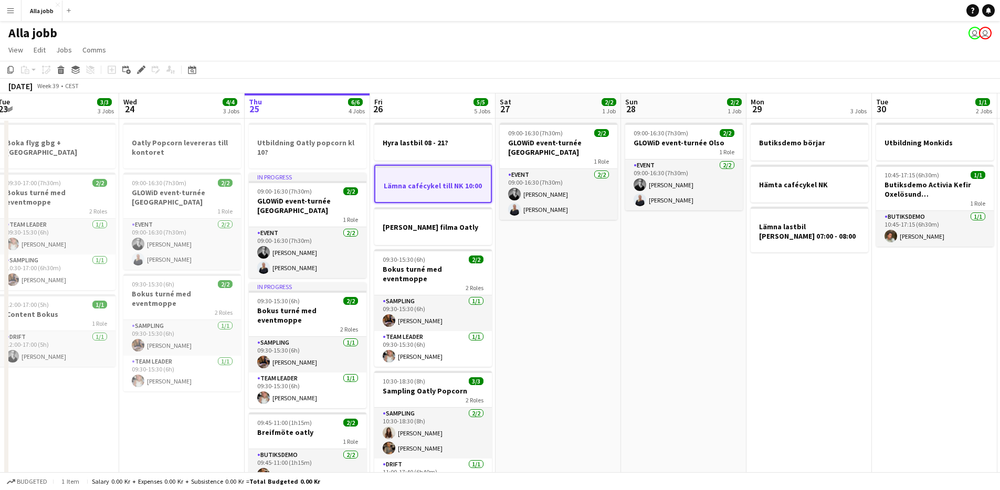
drag, startPoint x: 142, startPoint y: 70, endPoint x: 150, endPoint y: 72, distance: 8.2
click at [142, 70] on icon at bounding box center [141, 70] width 6 height 6
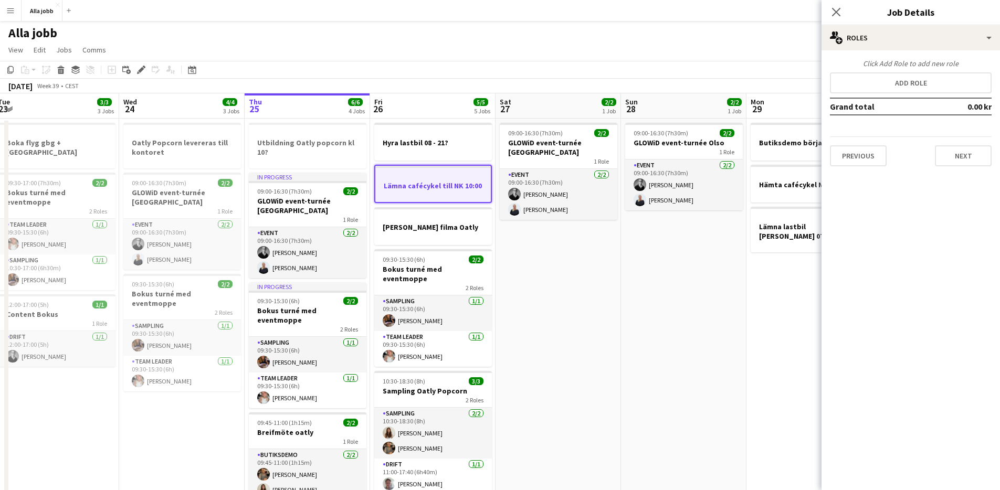
click at [551, 298] on app-date-cell "09:00-16:30 (7h30m) 2/2 GLOWiD event-turnée Oslo 1 Role Event 2/2 09:00-16:30 (…" at bounding box center [558, 390] width 125 height 542
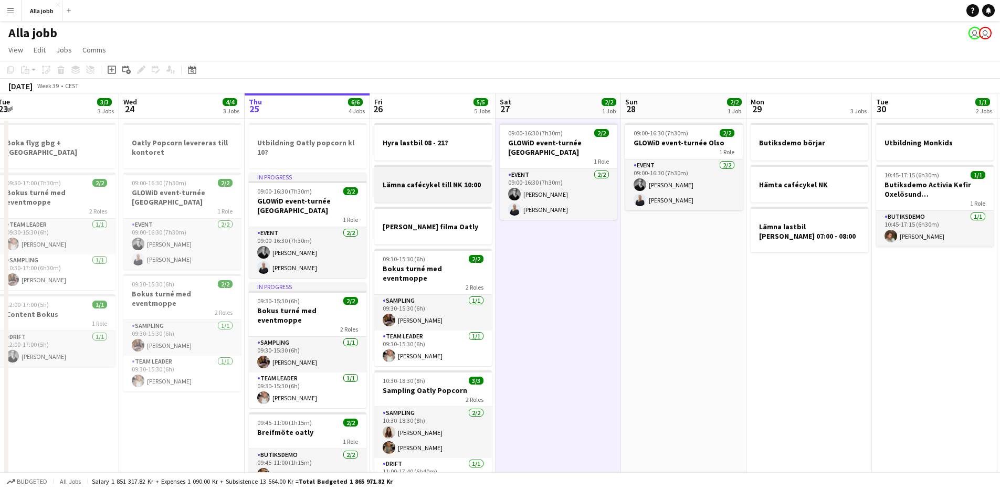
click at [425, 183] on h3 "Lämna cafécykel till NK 10:00" at bounding box center [433, 184] width 118 height 9
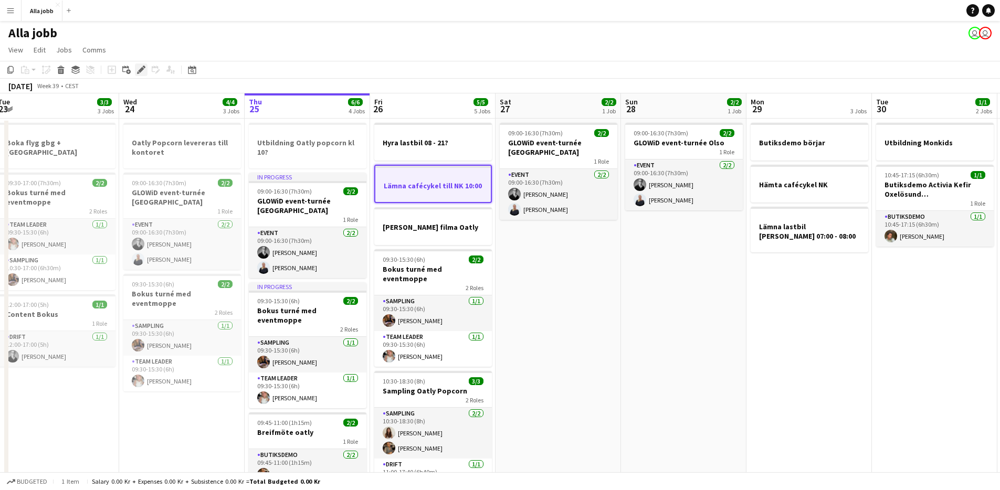
click at [141, 71] on icon at bounding box center [141, 70] width 6 height 6
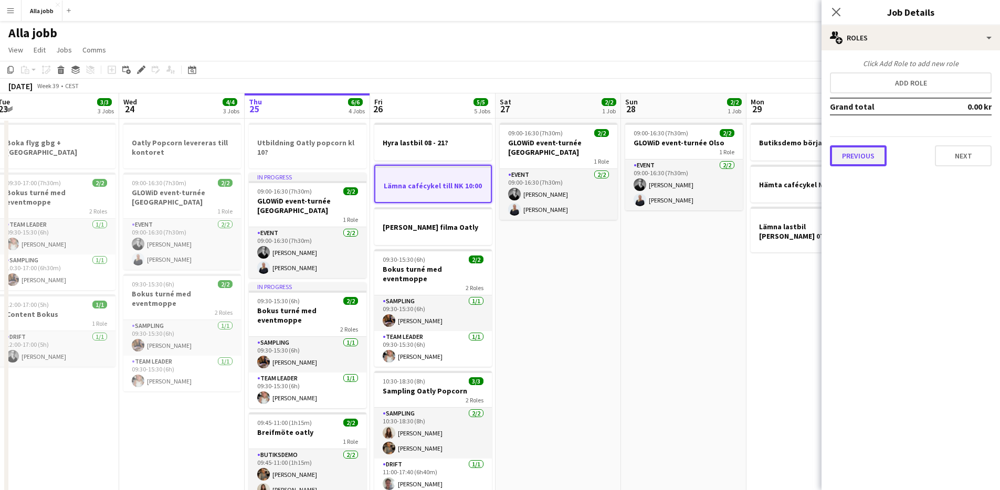
click at [849, 155] on button "Previous" at bounding box center [858, 155] width 57 height 21
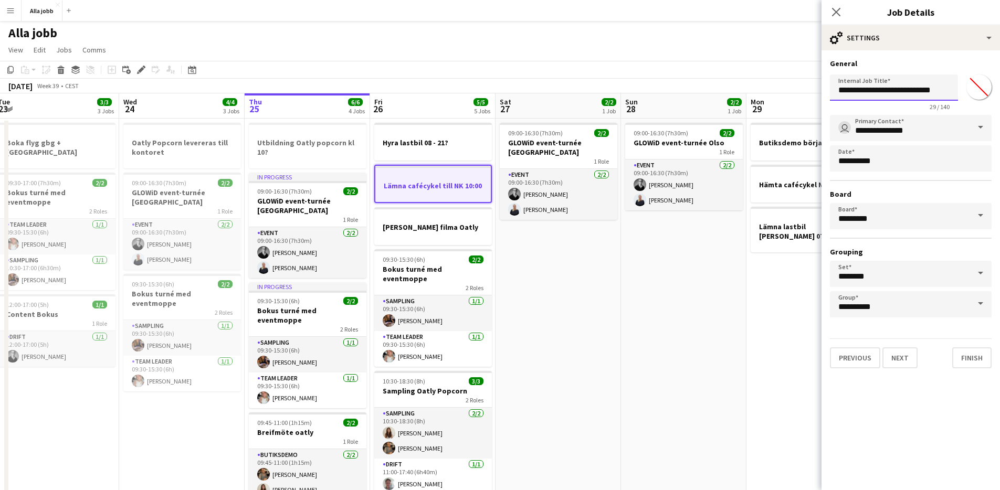
click at [939, 85] on input "**********" at bounding box center [894, 88] width 128 height 26
click at [942, 90] on input "**********" at bounding box center [894, 88] width 128 height 26
click button "Next" at bounding box center [900, 358] width 35 height 21
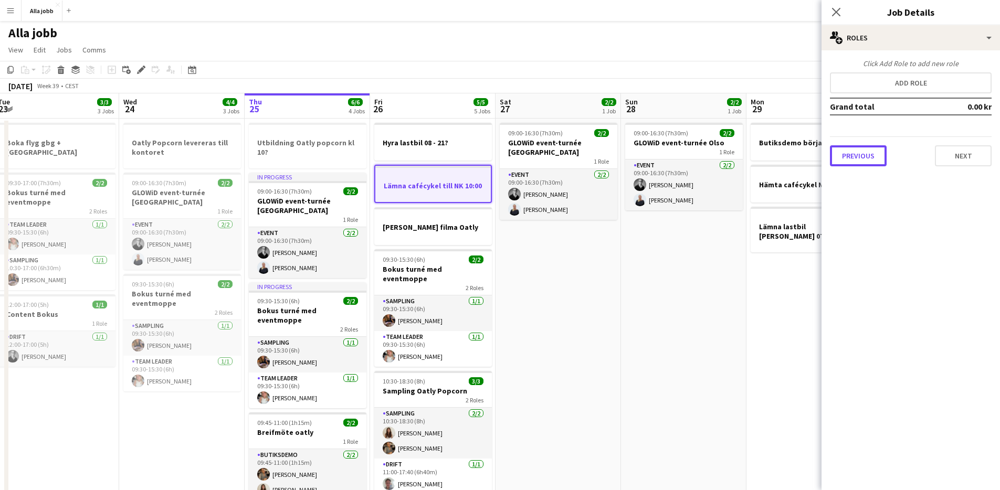
drag, startPoint x: 866, startPoint y: 154, endPoint x: 872, endPoint y: 151, distance: 6.8
click at [867, 153] on button "Previous" at bounding box center [858, 155] width 57 height 21
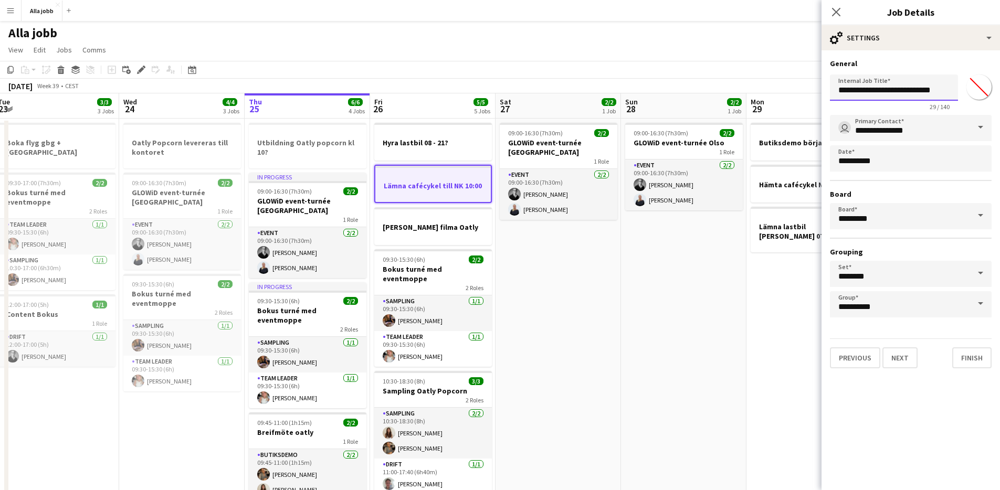
drag, startPoint x: 938, startPoint y: 90, endPoint x: 948, endPoint y: 90, distance: 10.0
click at [939, 90] on input "**********" at bounding box center [894, 88] width 128 height 26
paste input "**********"
drag, startPoint x: 898, startPoint y: 90, endPoint x: 951, endPoint y: 91, distance: 53.1
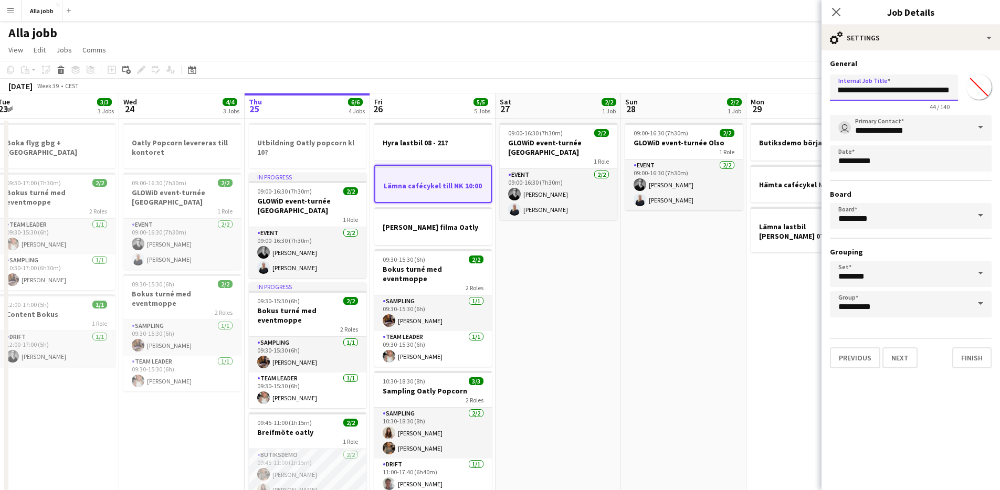
click at [951, 91] on input "**********" at bounding box center [894, 88] width 128 height 26
type input "**********"
click at [907, 360] on button "Next" at bounding box center [900, 358] width 35 height 21
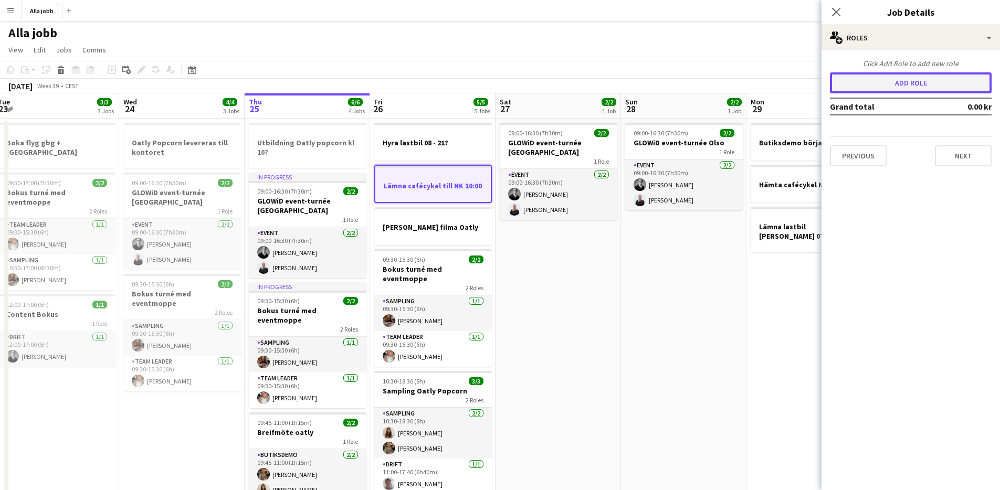
click at [901, 78] on button "Add role" at bounding box center [911, 82] width 162 height 21
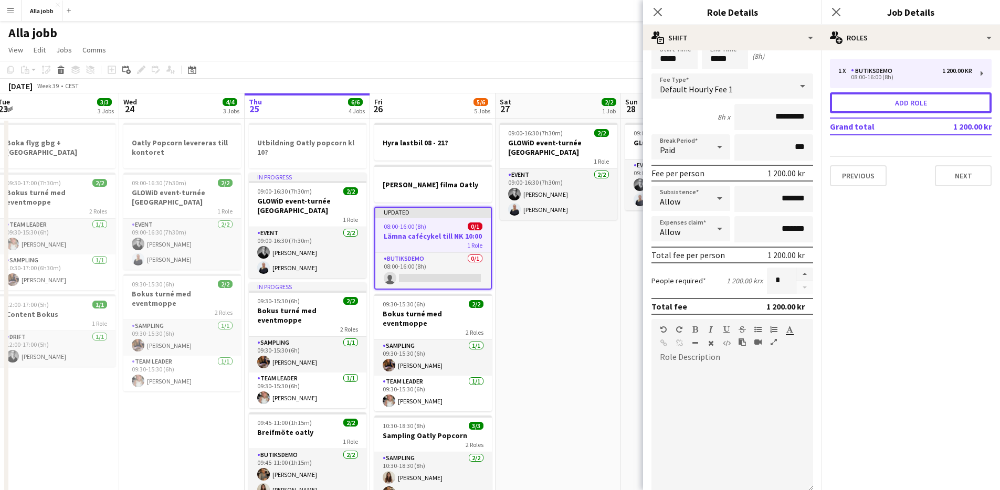
scroll to position [124, 0]
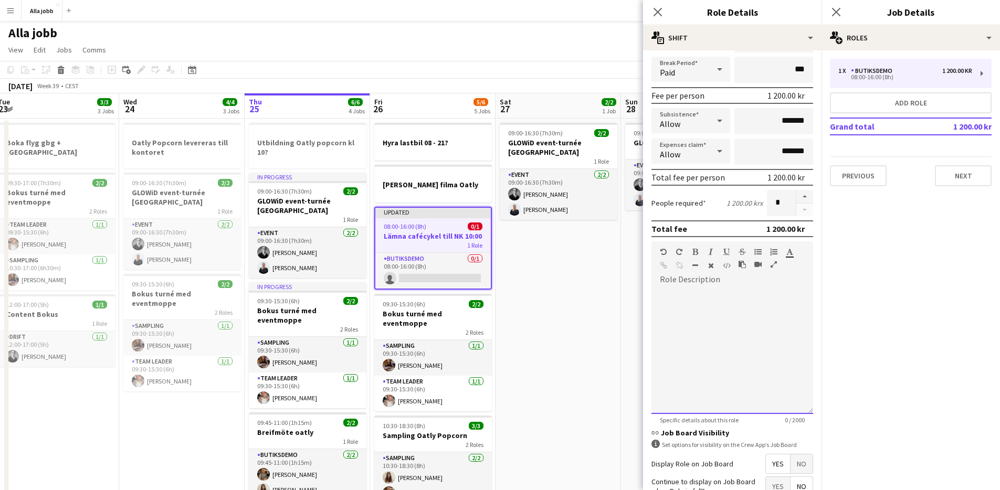
click at [705, 355] on div at bounding box center [733, 351] width 162 height 126
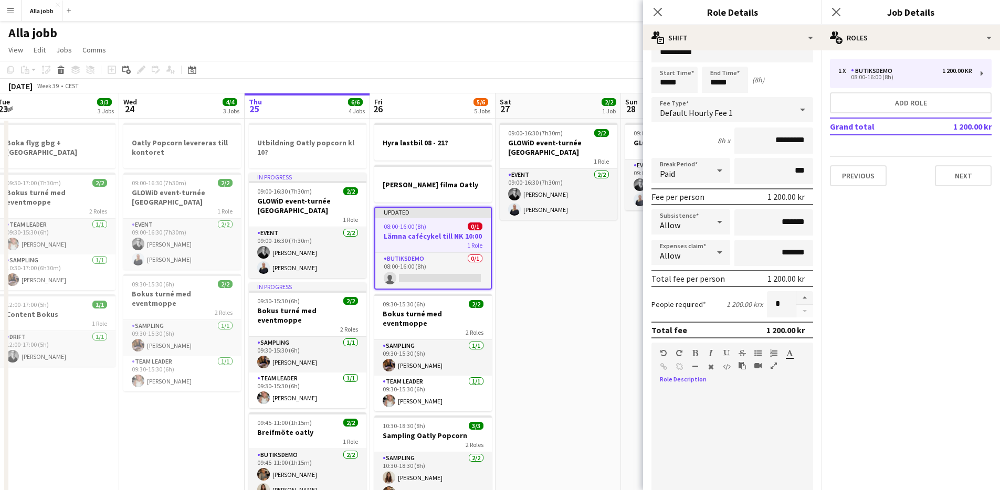
scroll to position [0, 0]
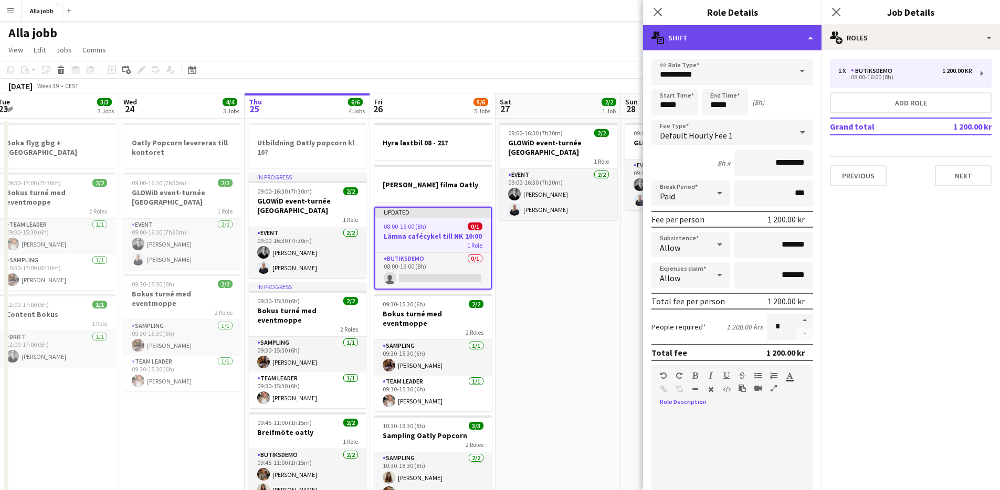
click at [810, 39] on div "multiple-actions-text Shift" at bounding box center [732, 37] width 179 height 25
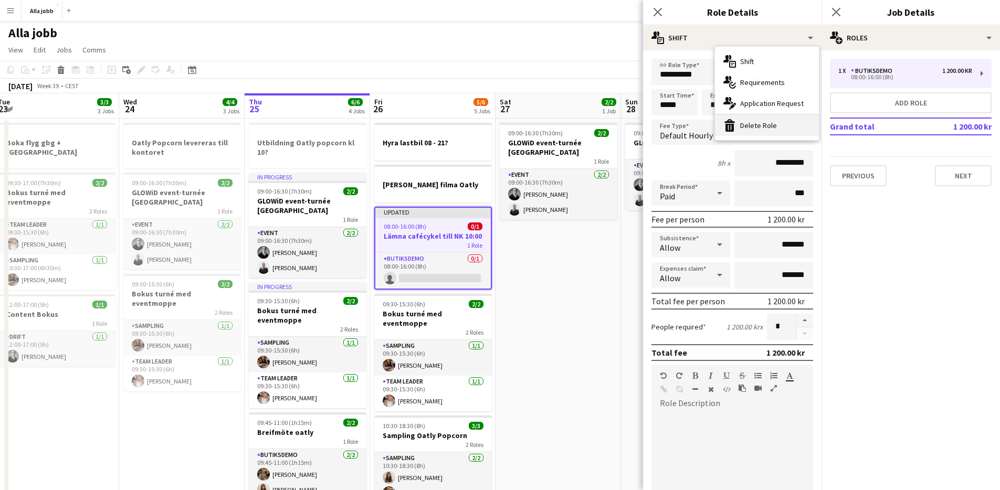
click at [752, 128] on div "bin-2 Delete Role" at bounding box center [767, 125] width 104 height 21
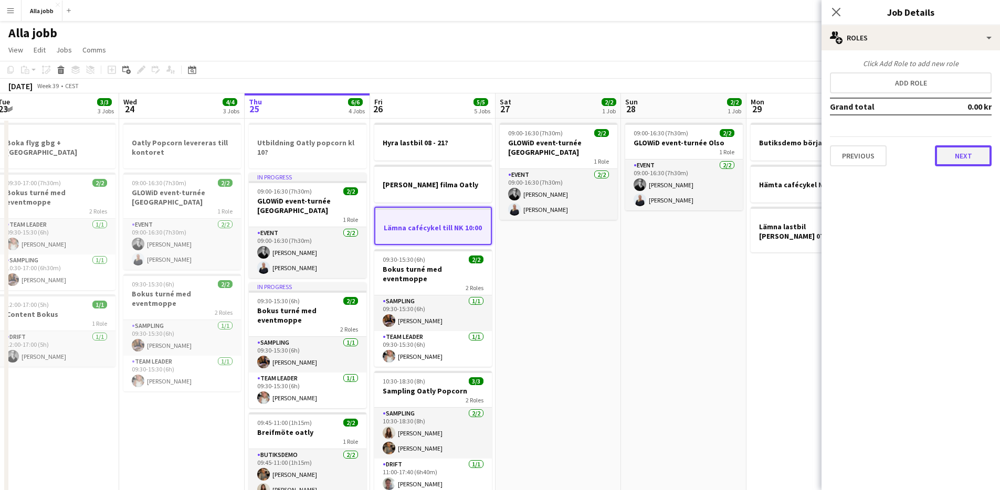
click at [953, 149] on button "Next" at bounding box center [963, 155] width 57 height 21
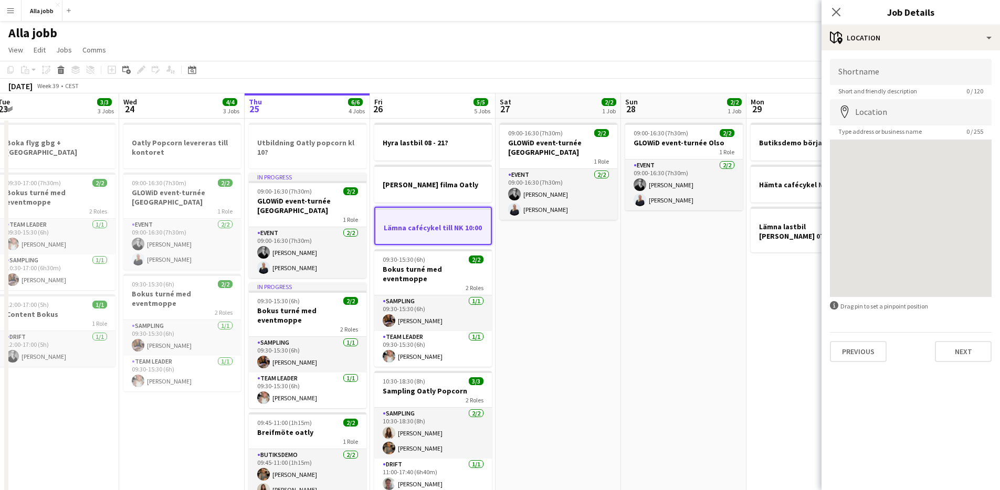
drag, startPoint x: 908, startPoint y: 188, endPoint x: 899, endPoint y: 169, distance: 21.4
click at [907, 188] on div at bounding box center [911, 219] width 162 height 158
click at [965, 352] on button "Next" at bounding box center [963, 351] width 57 height 21
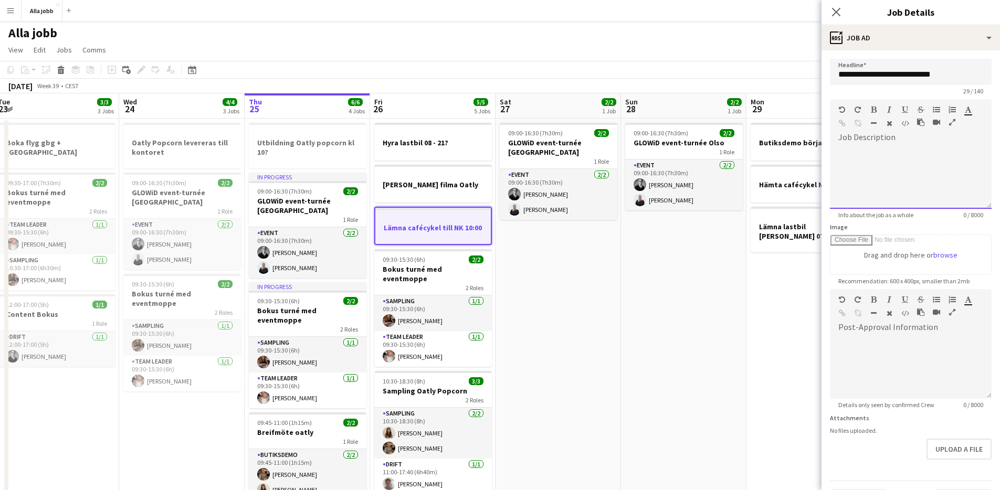
click at [880, 156] on div at bounding box center [911, 177] width 162 height 63
paste div
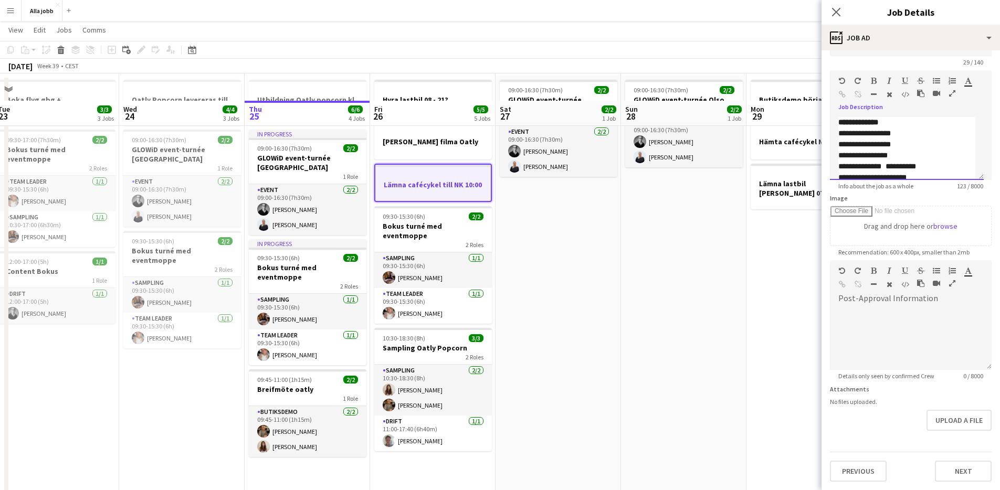
scroll to position [70, 0]
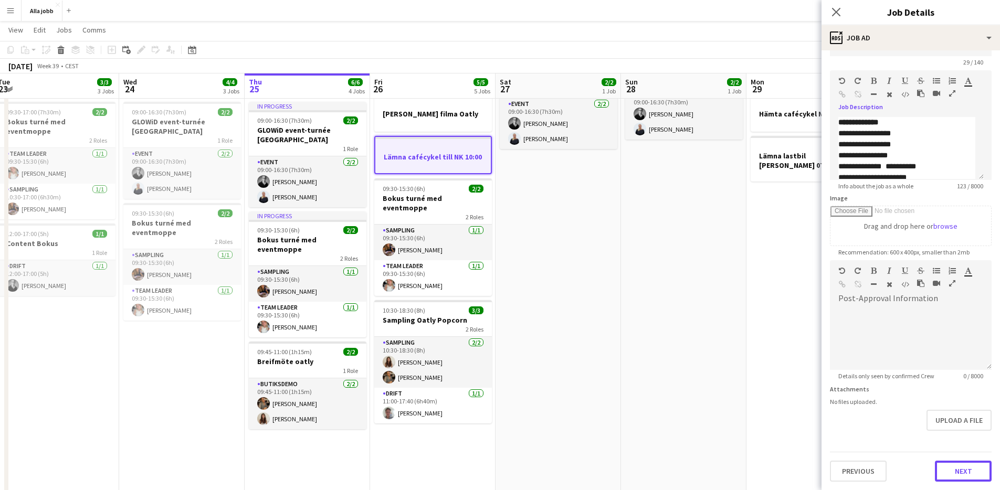
click at [953, 474] on button "Next" at bounding box center [963, 471] width 57 height 21
type input "*******"
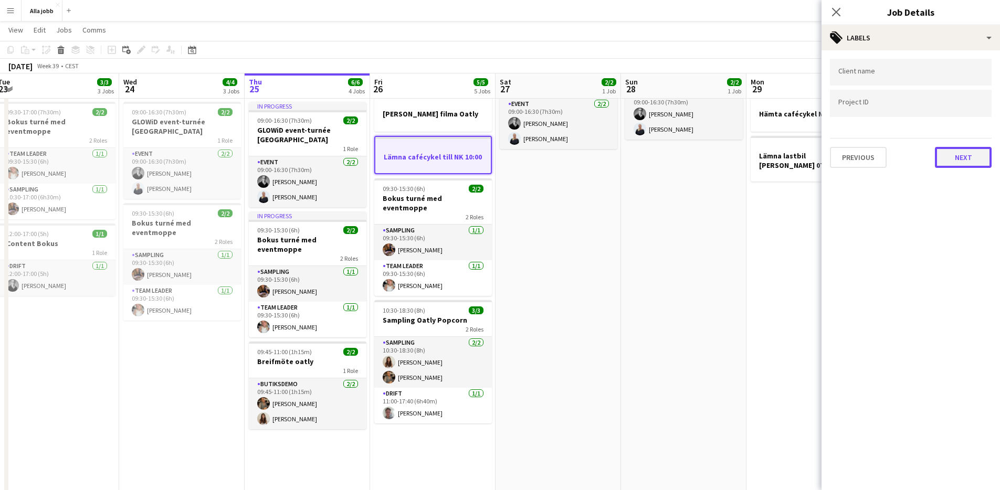
click at [976, 156] on button "Next" at bounding box center [963, 157] width 57 height 21
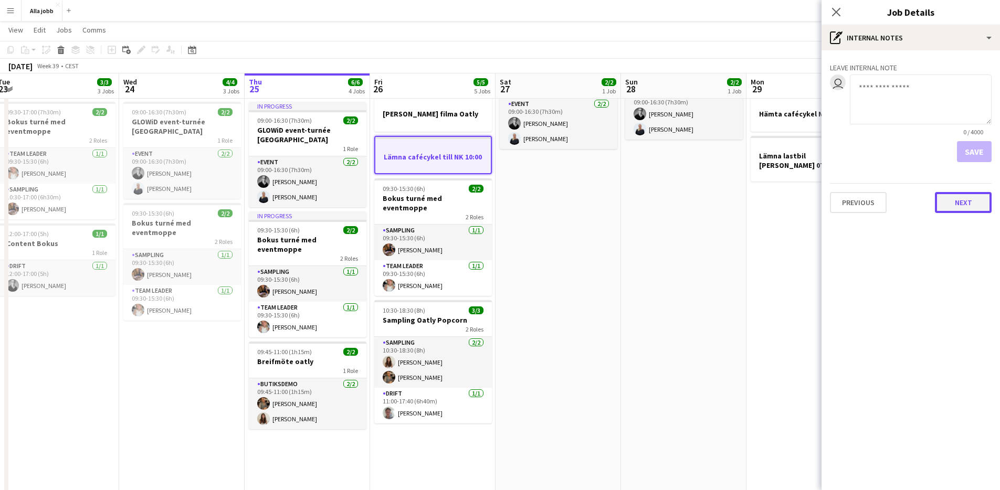
click at [959, 206] on button "Next" at bounding box center [963, 202] width 57 height 21
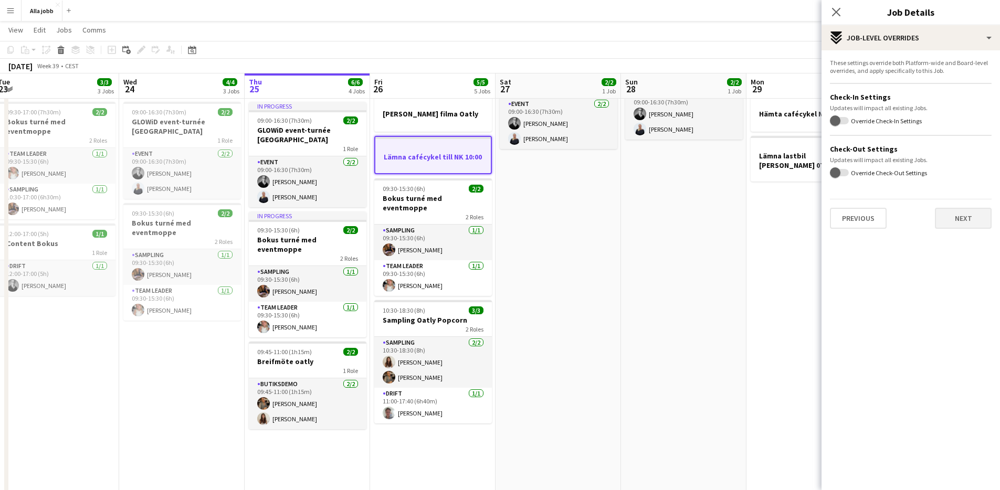
click at [958, 207] on div "Previous Next" at bounding box center [911, 214] width 162 height 30
click at [956, 217] on button "Next" at bounding box center [963, 218] width 57 height 21
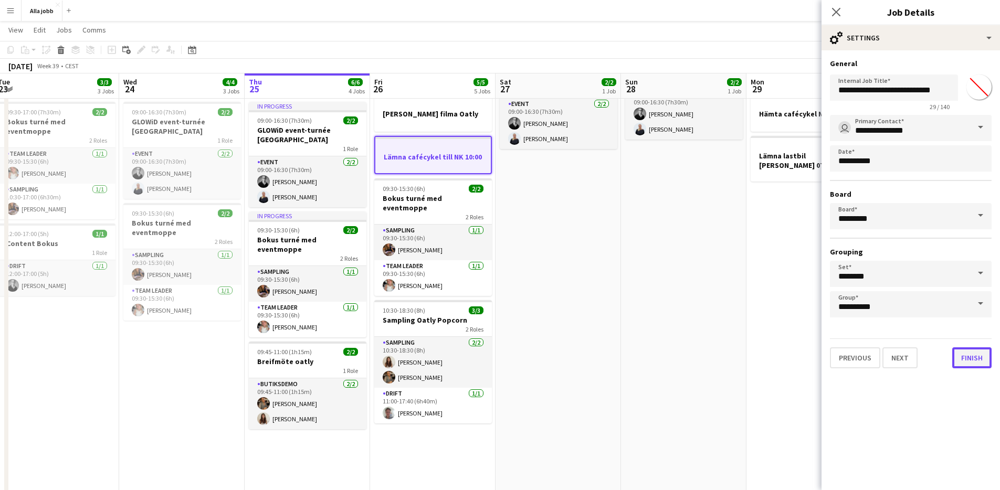
click at [972, 353] on button "Finish" at bounding box center [971, 358] width 39 height 21
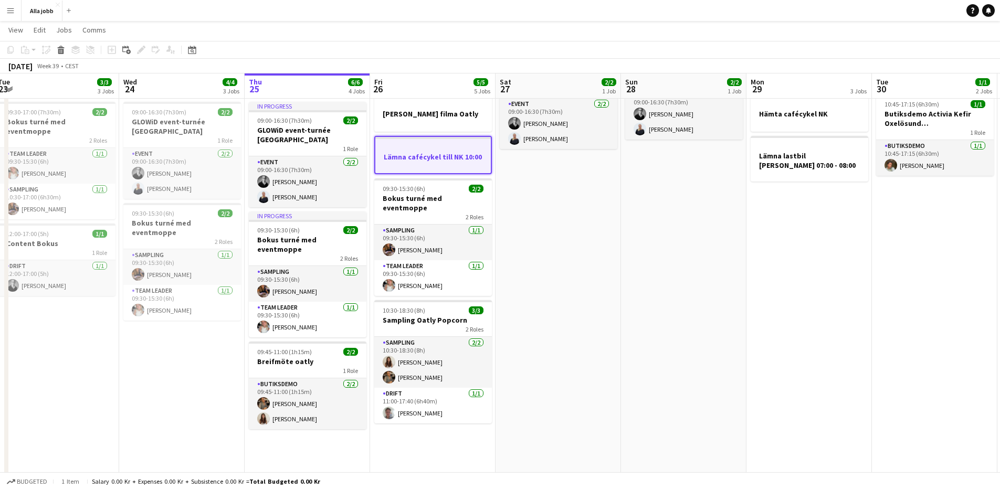
click at [701, 311] on app-date-cell "09:00-16:30 (7h30m) 2/2 GLOWiD event-turnée Olso 1 Role Event 2/2 09:00-16:30 (…" at bounding box center [683, 319] width 125 height 542
